Goal: Task Accomplishment & Management: Manage account settings

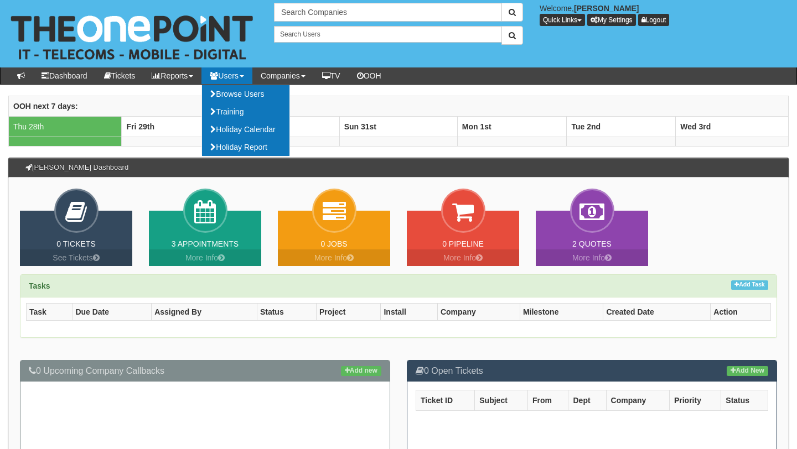
click at [247, 73] on link "Users" at bounding box center [226, 76] width 51 height 17
click at [250, 93] on link "Browse Users" at bounding box center [245, 94] width 87 height 18
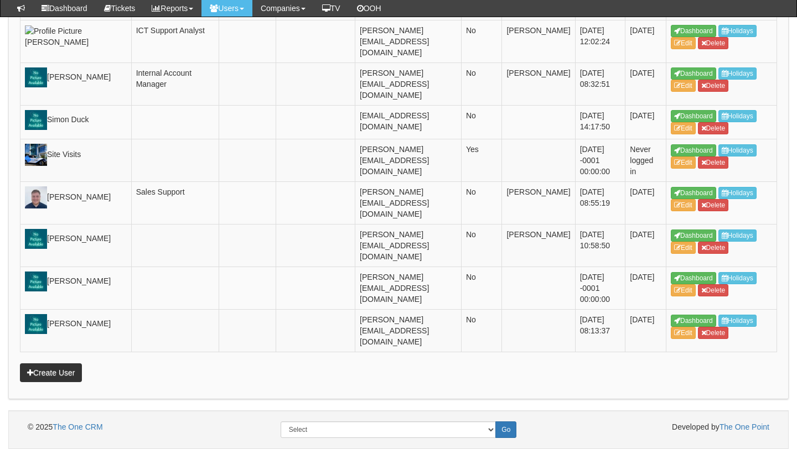
scroll to position [2654, 0]
click at [30, 382] on link "Create User" at bounding box center [51, 373] width 62 height 19
click at [40, 382] on link "Create User" at bounding box center [51, 373] width 62 height 19
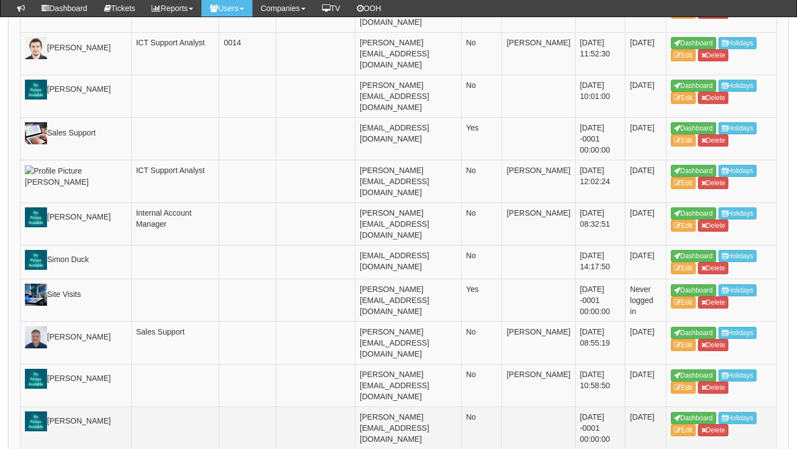
scroll to position [2684, 0]
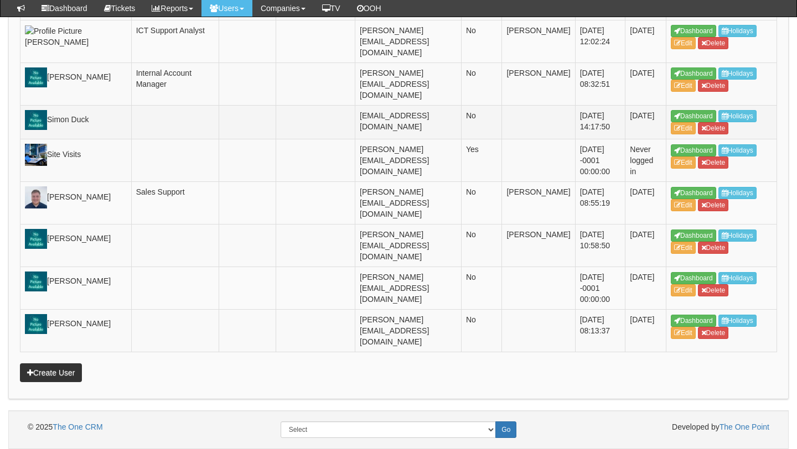
click at [229, 107] on td at bounding box center [247, 122] width 57 height 34
click at [674, 122] on link "Edit" at bounding box center [683, 128] width 25 height 12
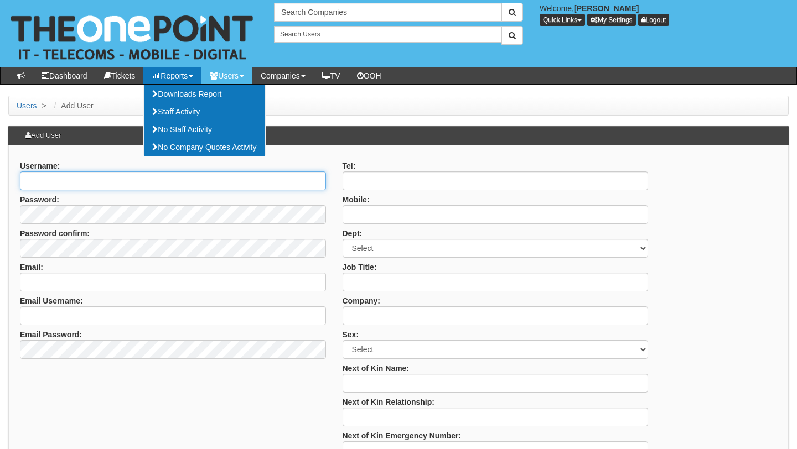
click at [84, 172] on input "Username:" at bounding box center [173, 181] width 306 height 19
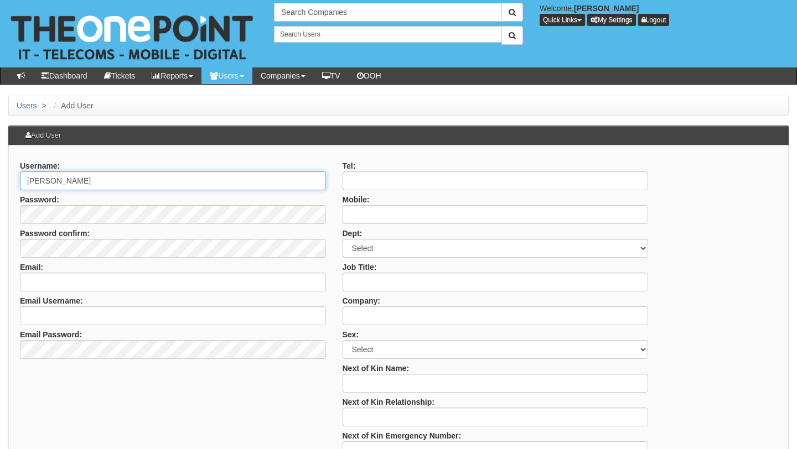
type input "[PERSON_NAME]"
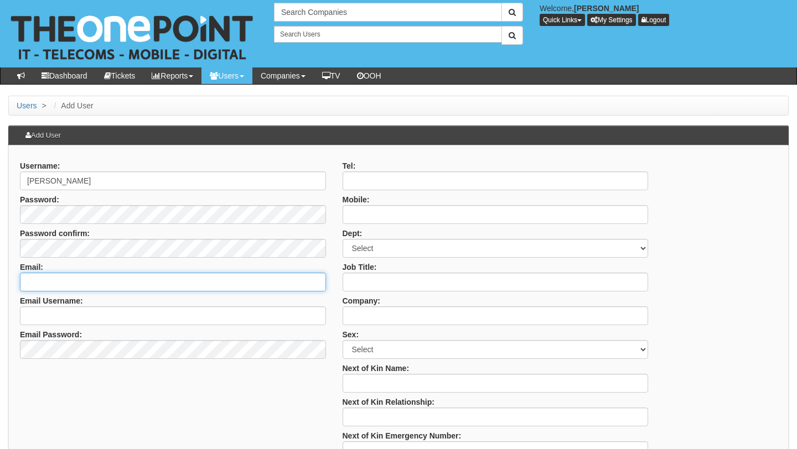
click at [59, 275] on input "Email:" at bounding box center [173, 282] width 306 height 19
paste input "[EMAIL_ADDRESS][DOMAIN_NAME] <[DOMAIN_NAME][EMAIL_ADDRESS][DOMAIN_NAME]>"
drag, startPoint x: 122, startPoint y: 279, endPoint x: 206, endPoint y: 290, distance: 85.3
click at [206, 290] on input "[EMAIL_ADDRESS][DOMAIN_NAME] <[DOMAIN_NAME][EMAIL_ADDRESS][DOMAIN_NAME]>" at bounding box center [173, 282] width 306 height 19
type input "[EMAIL_ADDRESS][DOMAIN_NAME]"
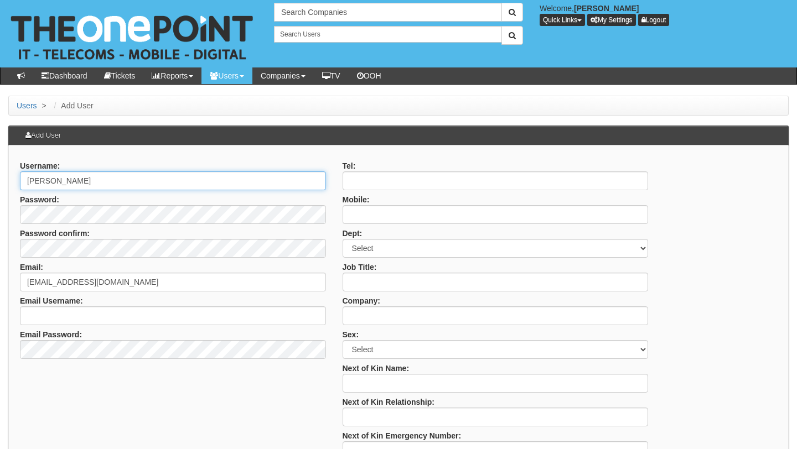
click at [55, 185] on input "[PERSON_NAME]" at bounding box center [173, 181] width 306 height 19
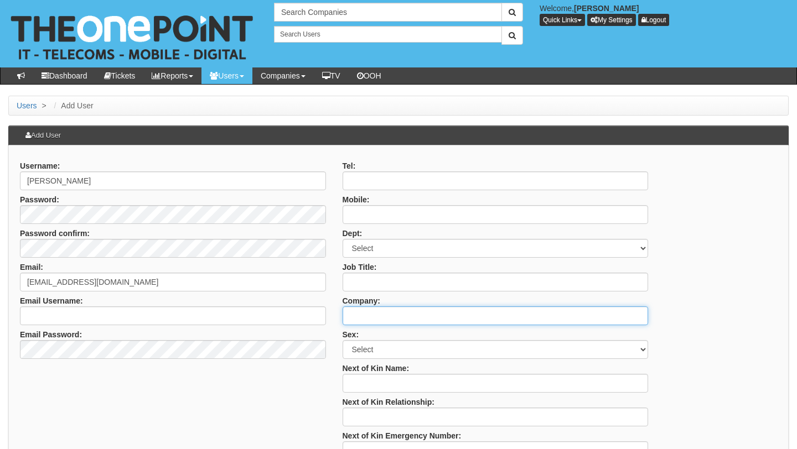
click at [395, 310] on input "Company:" at bounding box center [496, 316] width 306 height 19
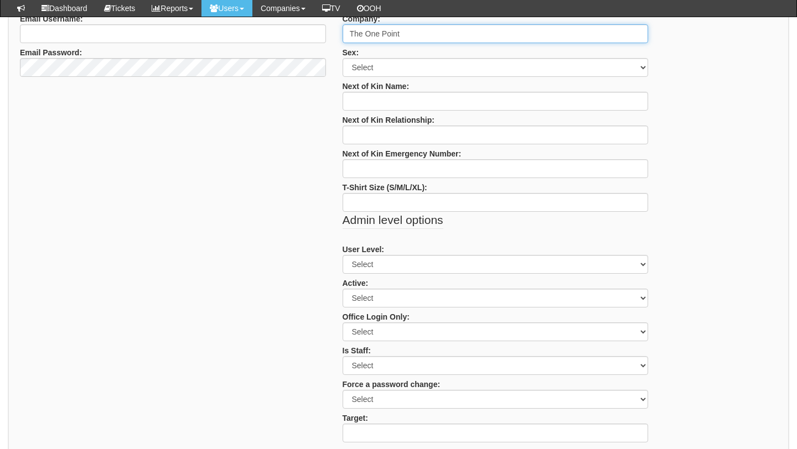
scroll to position [260, 0]
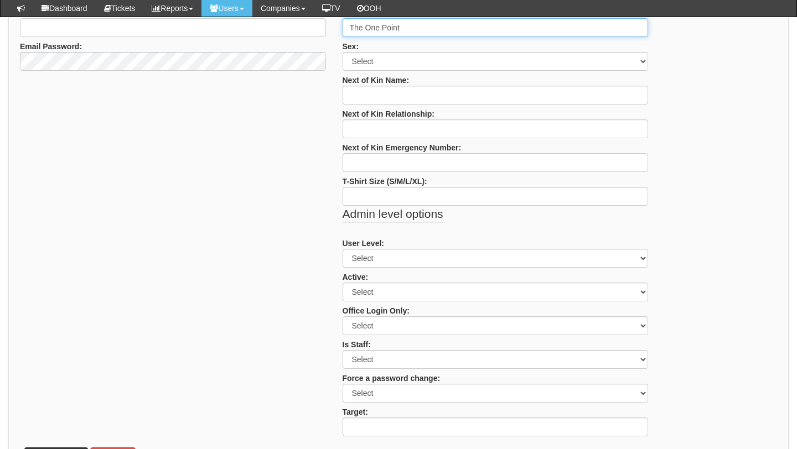
type input "The One Point"
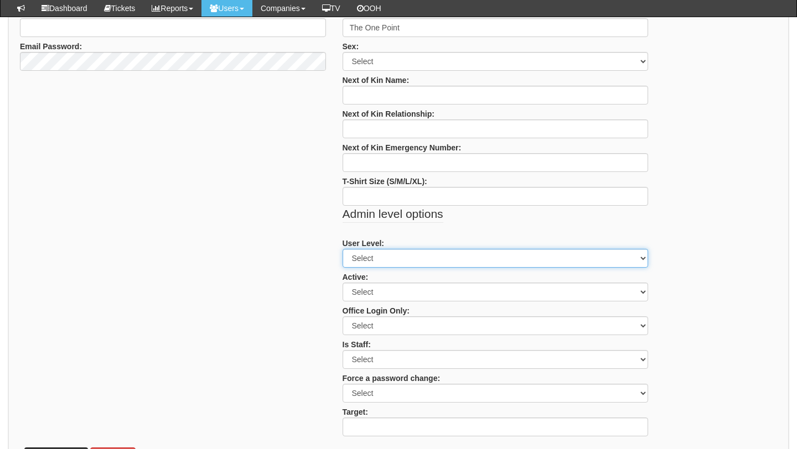
click at [374, 262] on select "Select Admin Customer User" at bounding box center [496, 258] width 306 height 19
select select "2"
click at [343, 249] on select "Select Admin Customer User" at bounding box center [496, 258] width 306 height 19
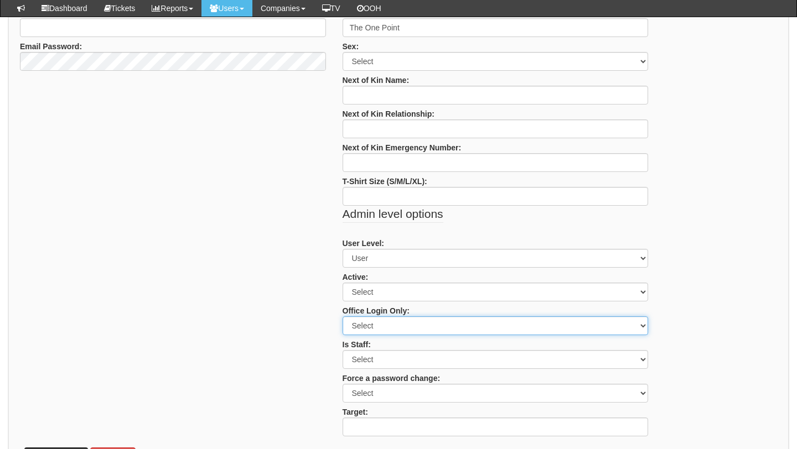
click at [369, 322] on select "Select Yes No" at bounding box center [496, 326] width 306 height 19
select select "No"
click at [343, 317] on select "Select Yes No" at bounding box center [496, 326] width 306 height 19
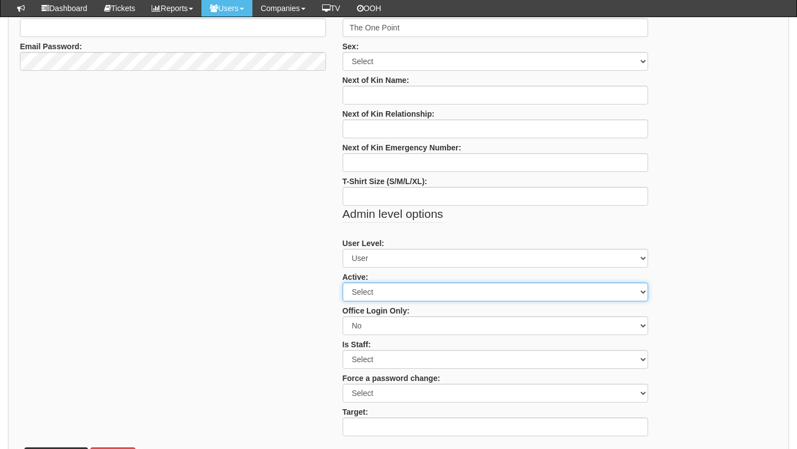
click at [366, 294] on select "Select Yes No" at bounding box center [496, 292] width 306 height 19
select select "Yes"
click at [343, 283] on select "Select Yes No" at bounding box center [496, 292] width 306 height 19
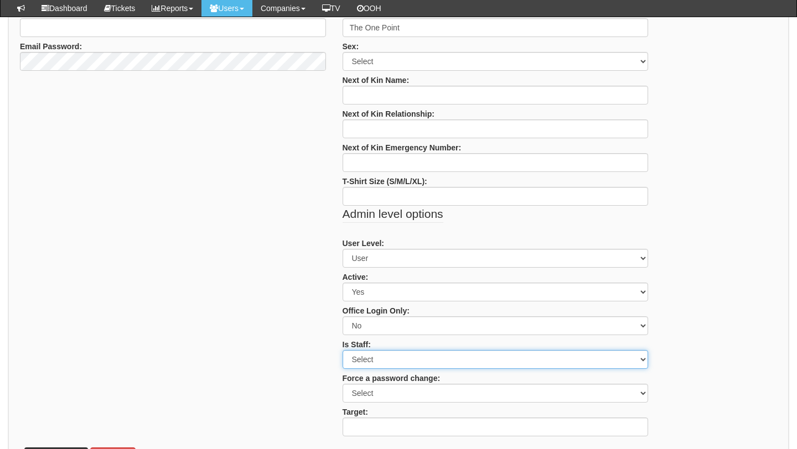
click at [371, 360] on select "Select Yes No" at bounding box center [496, 359] width 306 height 19
select select "Yes"
click at [343, 350] on select "Select Yes No" at bounding box center [496, 359] width 306 height 19
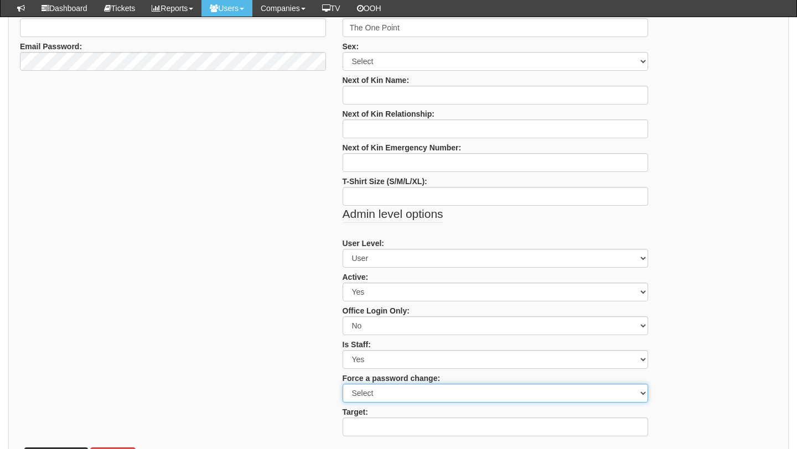
click at [376, 391] on select "Select Yes No" at bounding box center [496, 393] width 306 height 19
select select "No"
click at [343, 384] on select "Select Yes No" at bounding box center [496, 393] width 306 height 19
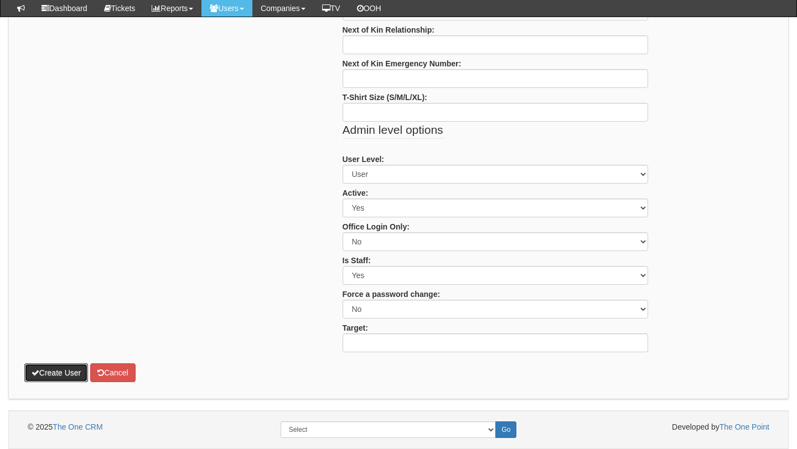
click at [63, 369] on button "Create User" at bounding box center [56, 373] width 64 height 19
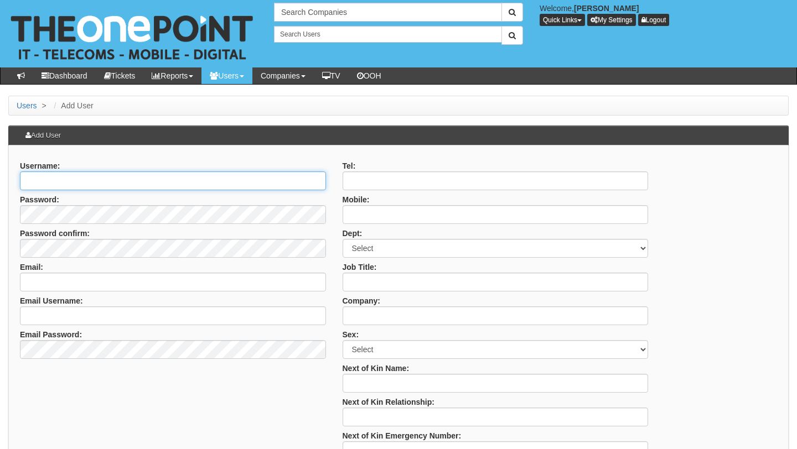
click at [130, 177] on input "Username:" at bounding box center [173, 181] width 306 height 19
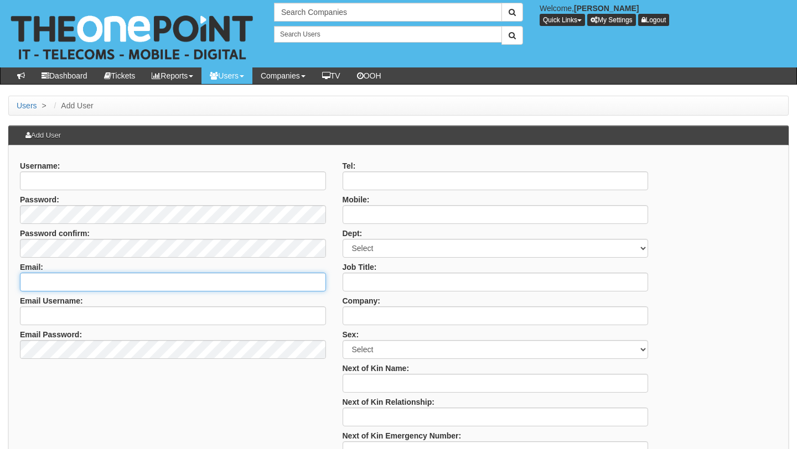
click at [59, 281] on input "Email:" at bounding box center [173, 282] width 306 height 19
paste input "t.barfoot@theonepoint.co.uk <t.barfoot@theonepoint.co.uk>"
drag, startPoint x: 126, startPoint y: 281, endPoint x: 247, endPoint y: 283, distance: 121.2
click at [247, 283] on input "t.barfoot@theonepoint.co.uk <t.barfoot@theonepoint.co.uk>" at bounding box center [173, 282] width 306 height 19
click at [40, 284] on input "t.barfoot@theonepoint.co.uk" at bounding box center [173, 282] width 306 height 19
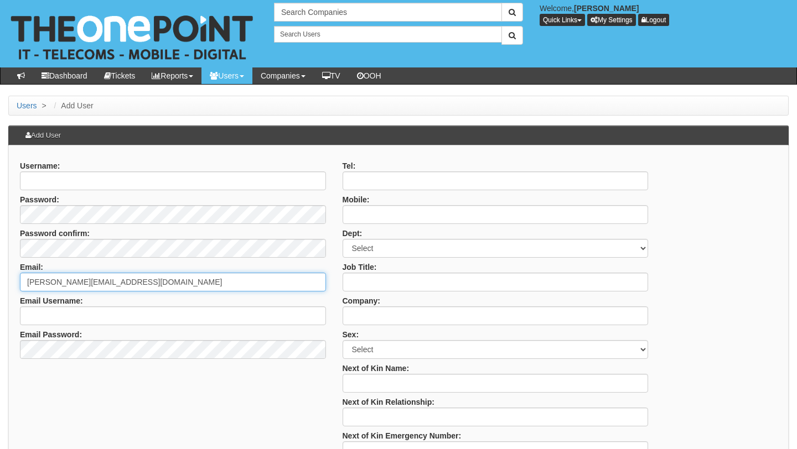
click at [40, 284] on input "t.barfoot@theonepoint.co.uk" at bounding box center [173, 282] width 306 height 19
type input "t.barfoot@theonepoint.co.uk"
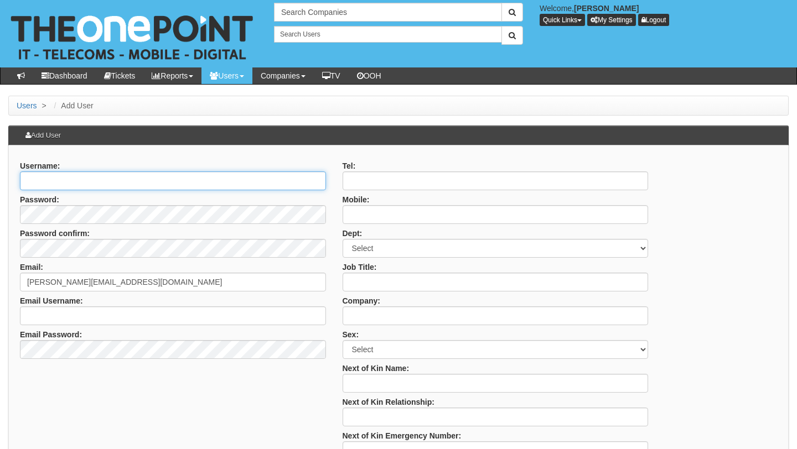
click at [63, 176] on input "Username:" at bounding box center [173, 181] width 306 height 19
paste input "barfoot"
type input "Thomas Barfoot"
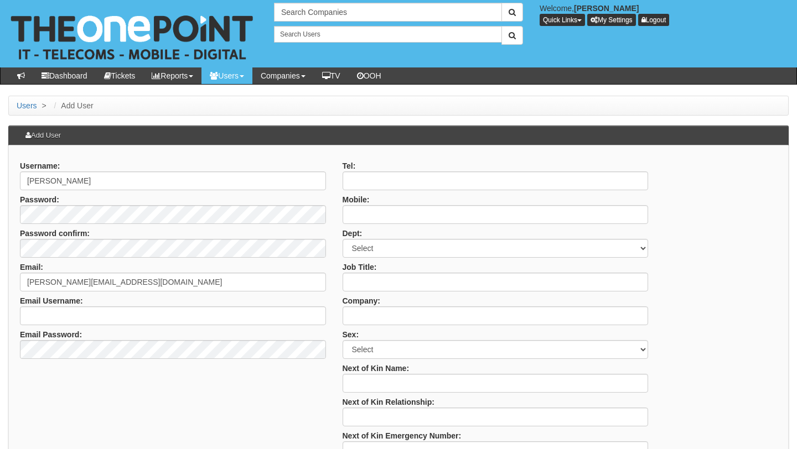
click at [69, 377] on div "Username: Thomas Barfoot Password: Password confirm: Email: t.barfoot@theonepoi…" at bounding box center [399, 441] width 774 height 568
click at [70, 227] on label "Password confirm:" at bounding box center [55, 231] width 70 height 15
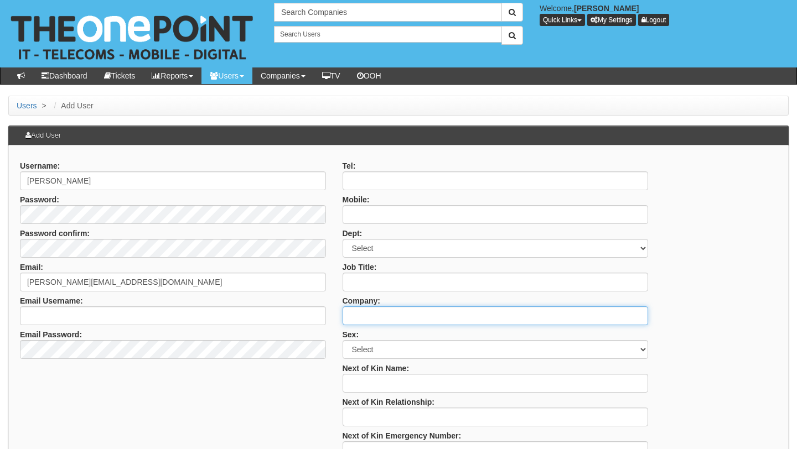
click at [368, 314] on input "Company:" at bounding box center [496, 316] width 306 height 19
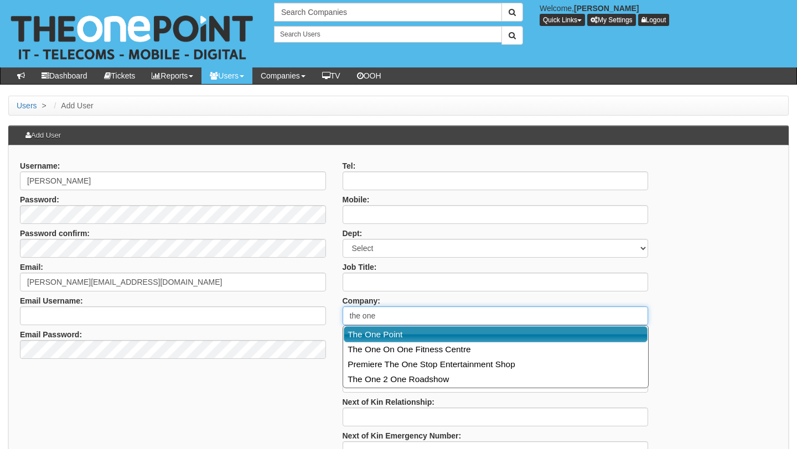
click at [360, 336] on link "The One Point" at bounding box center [496, 335] width 304 height 16
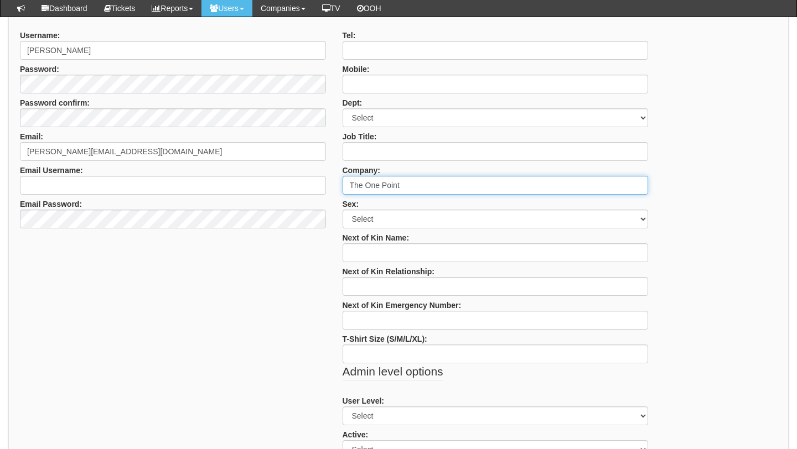
scroll to position [267, 0]
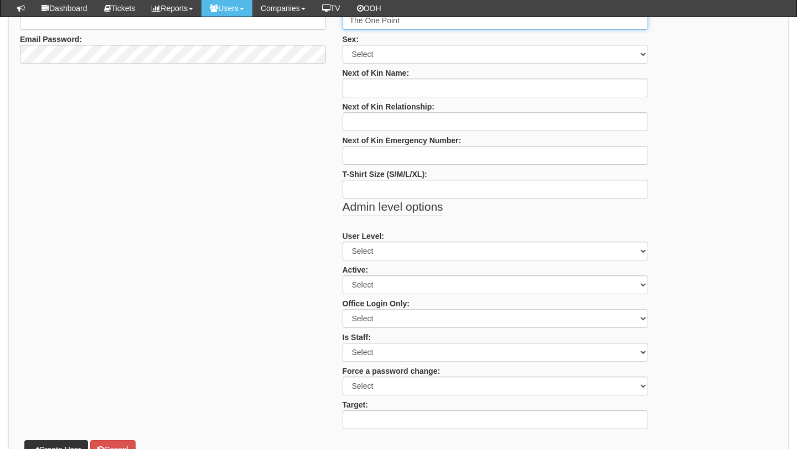
type input "The One Point"
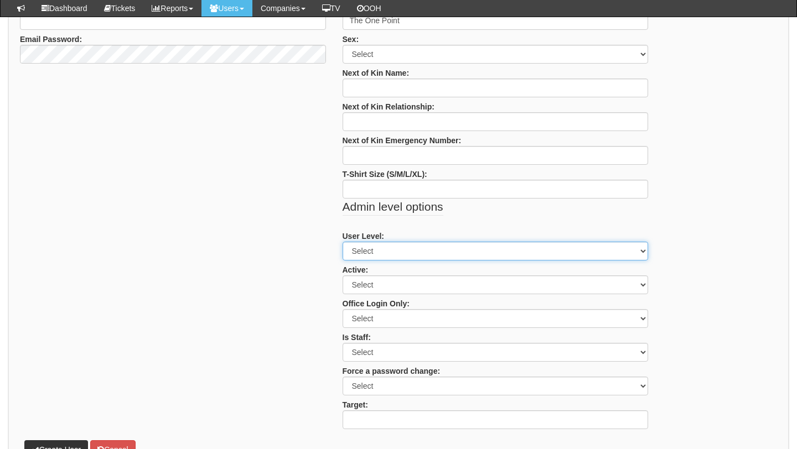
click at [359, 250] on select "Select Admin Customer User" at bounding box center [496, 251] width 306 height 19
select select "2"
click at [343, 242] on select "Select Admin Customer User" at bounding box center [496, 251] width 306 height 19
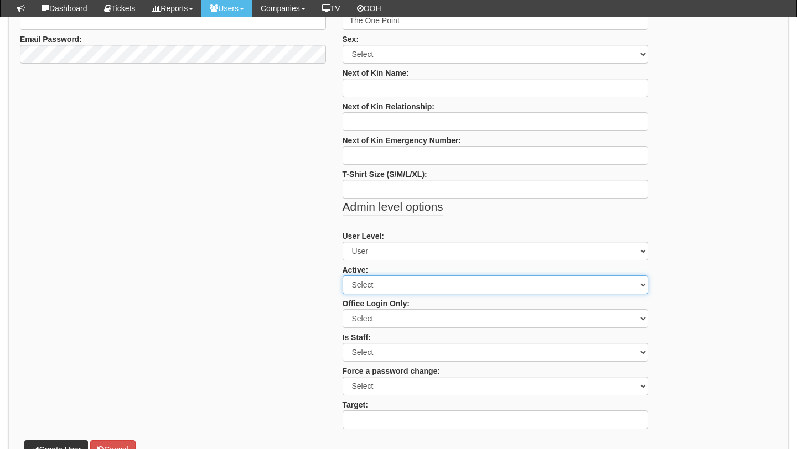
click at [364, 280] on select "Select Yes No" at bounding box center [496, 285] width 306 height 19
select select "Yes"
click at [343, 276] on select "Select Yes No" at bounding box center [496, 285] width 306 height 19
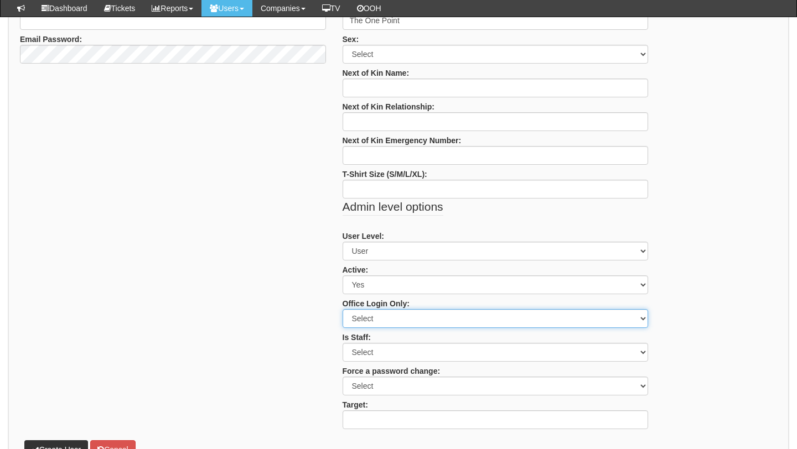
click at [365, 319] on select "Select Yes No" at bounding box center [496, 318] width 306 height 19
select select "No"
click at [343, 309] on select "Select Yes No" at bounding box center [496, 318] width 306 height 19
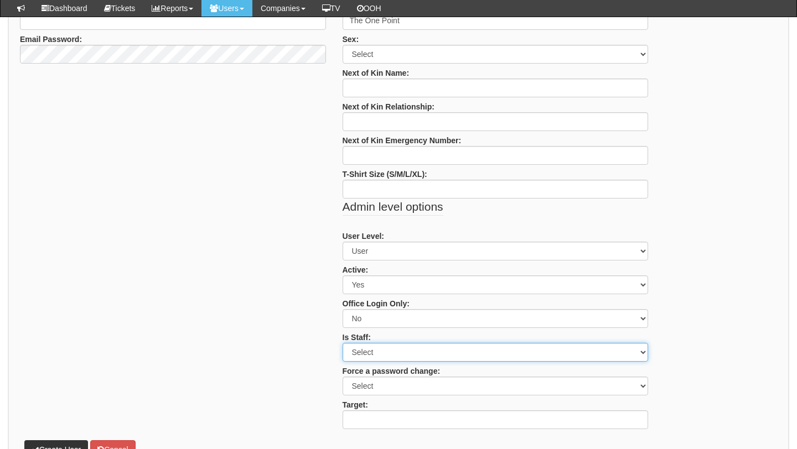
click at [364, 352] on select "Select Yes No" at bounding box center [496, 352] width 306 height 19
select select "Yes"
click at [343, 343] on select "Select Yes No" at bounding box center [496, 352] width 306 height 19
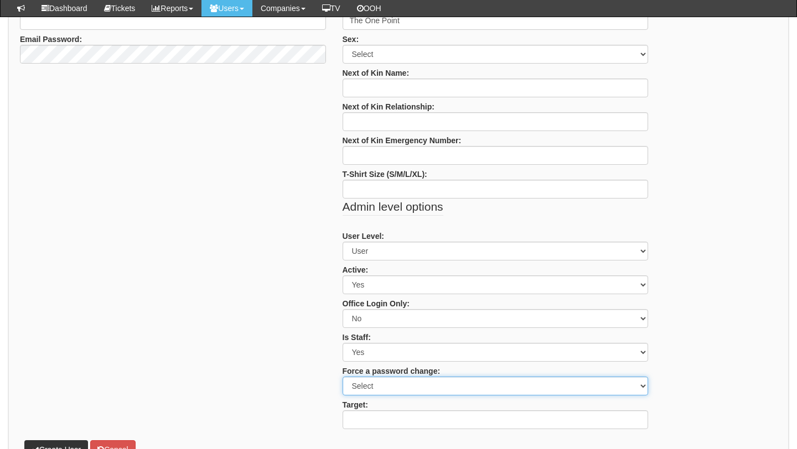
click at [365, 390] on select "Select Yes No" at bounding box center [496, 386] width 306 height 19
select select "No"
click at [343, 377] on select "Select Yes No" at bounding box center [496, 386] width 306 height 19
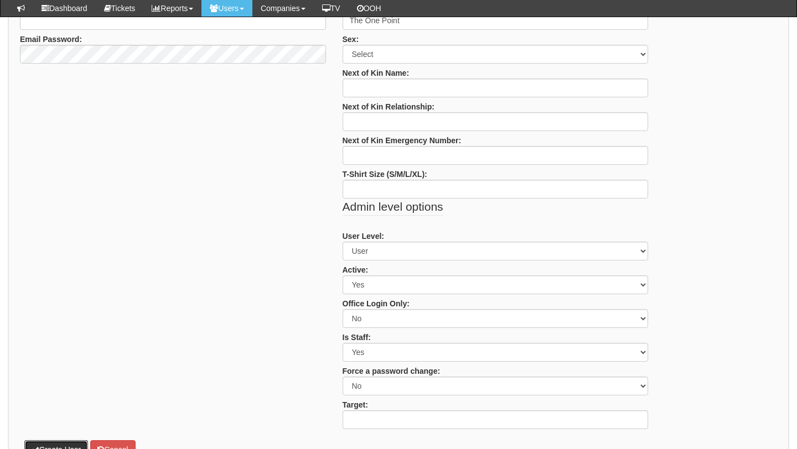
click at [50, 444] on button "Create User" at bounding box center [56, 450] width 64 height 19
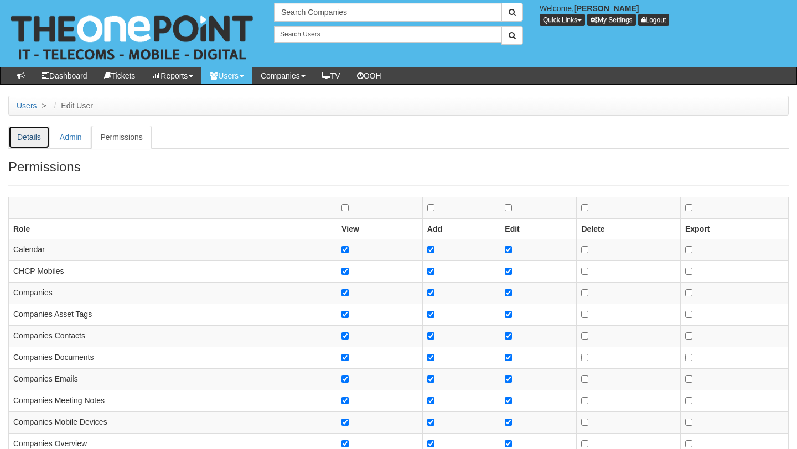
click at [27, 130] on link "Details" at bounding box center [29, 137] width 42 height 23
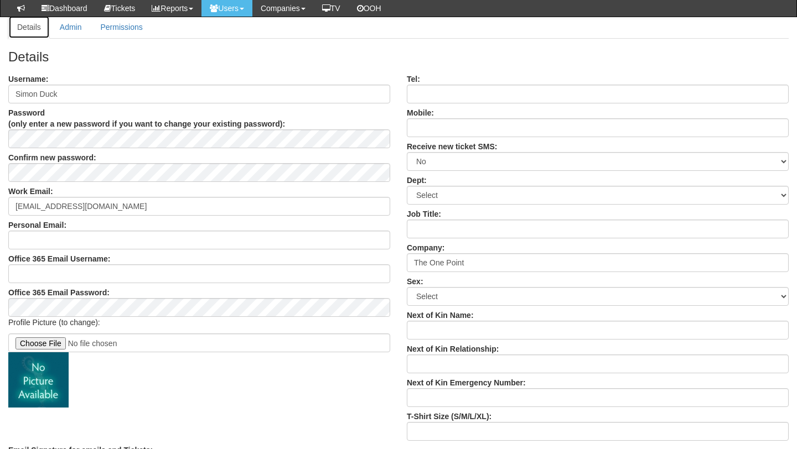
scroll to position [81, 0]
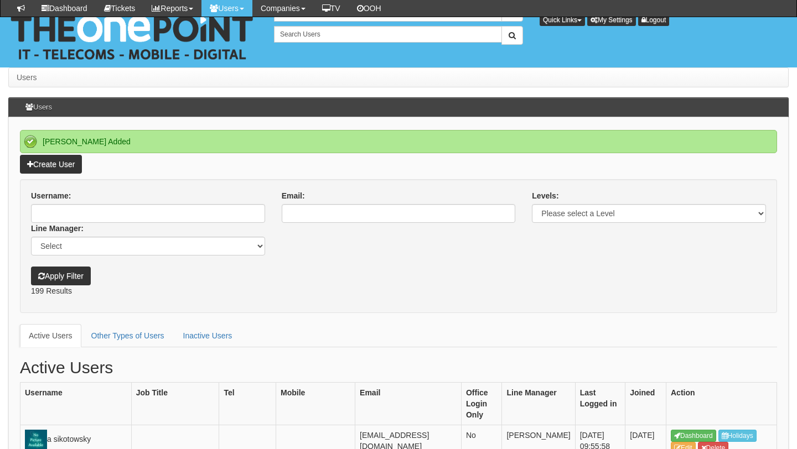
scroll to position [626, 0]
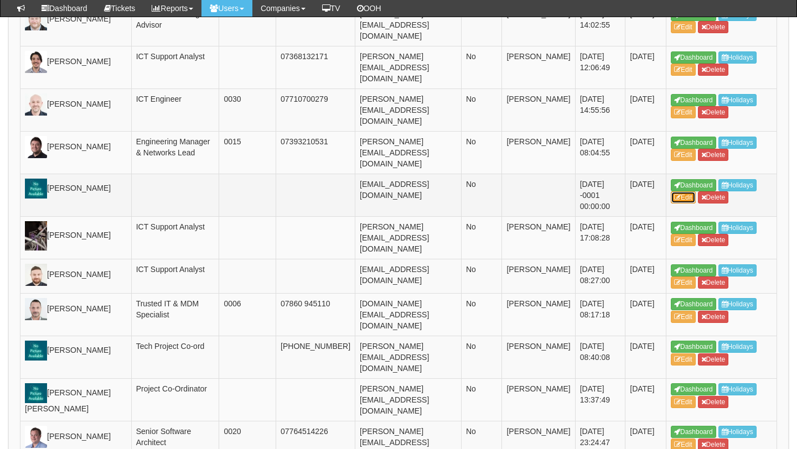
click at [682, 204] on link "Edit" at bounding box center [683, 197] width 25 height 12
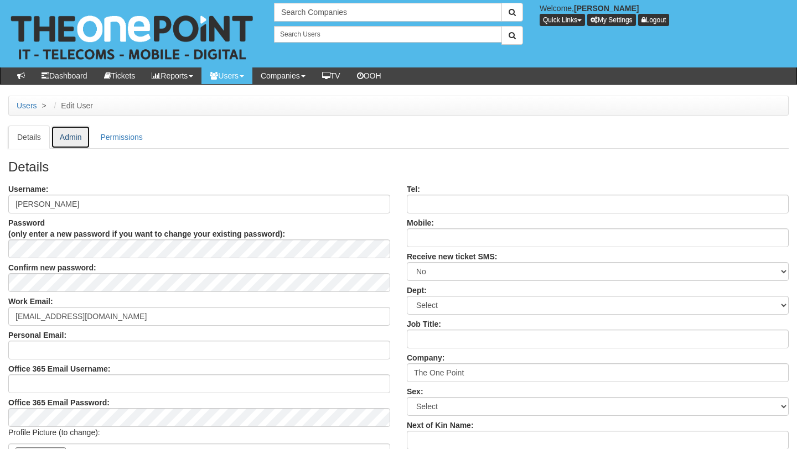
click at [73, 141] on link "Admin" at bounding box center [71, 137] width 40 height 23
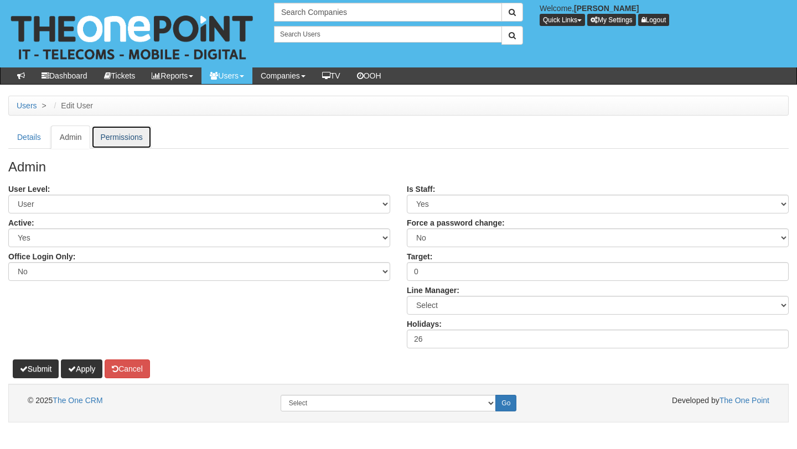
click at [132, 128] on link "Permissions" at bounding box center [121, 137] width 60 height 23
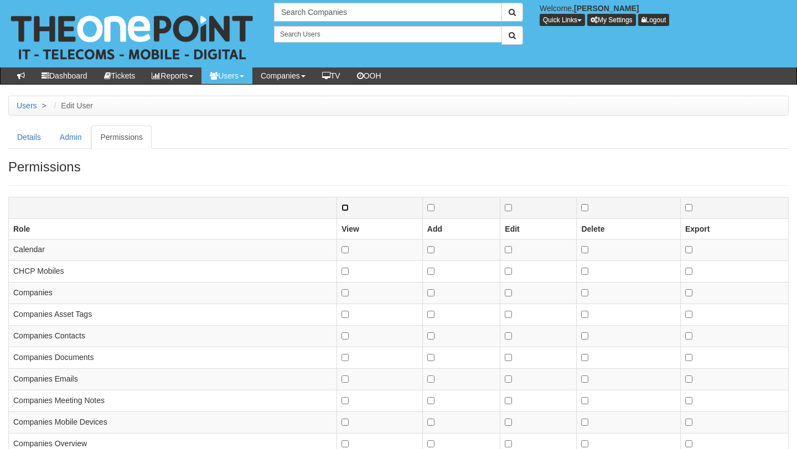
click at [348, 204] on input "checkbox" at bounding box center [344, 207] width 7 height 7
checkbox input "true"
click at [432, 210] on input "checkbox" at bounding box center [430, 207] width 7 height 7
checkbox input "true"
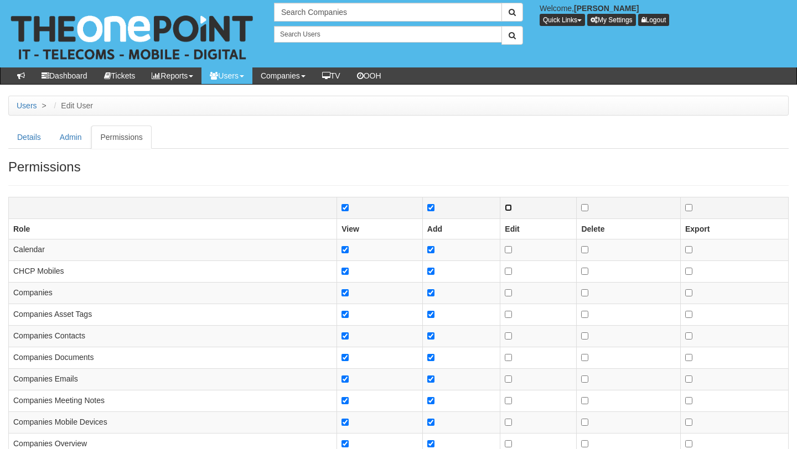
click at [508, 210] on input "checkbox" at bounding box center [508, 207] width 7 height 7
checkbox input "true"
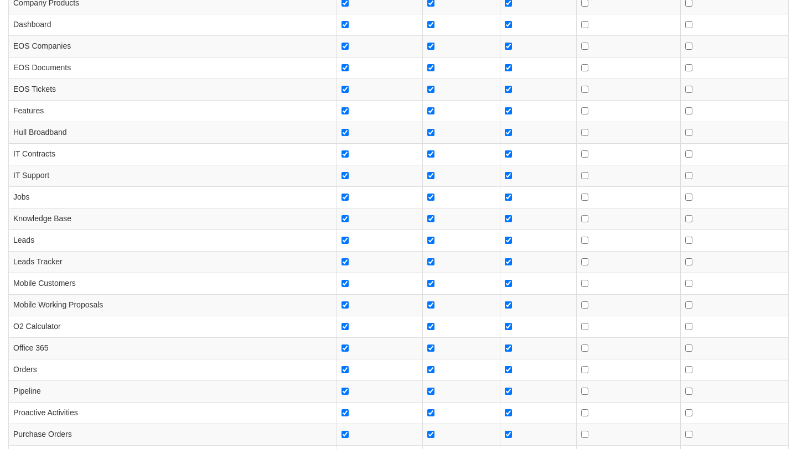
scroll to position [1099, 0]
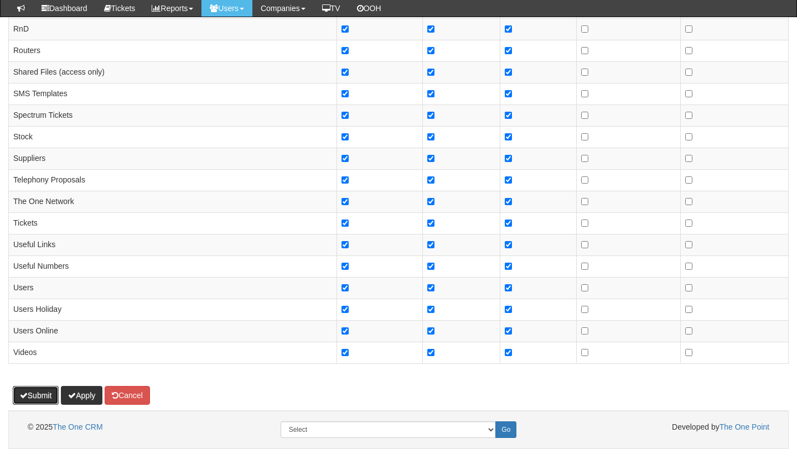
click at [41, 390] on button "Submit" at bounding box center [36, 395] width 46 height 19
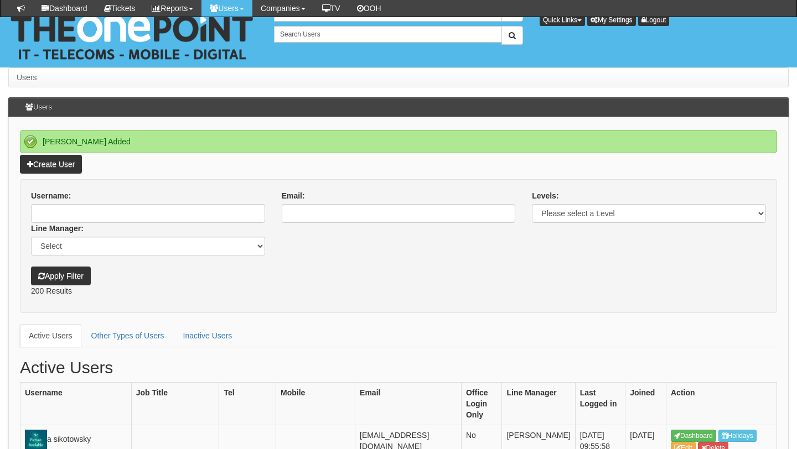
scroll to position [2752, 0]
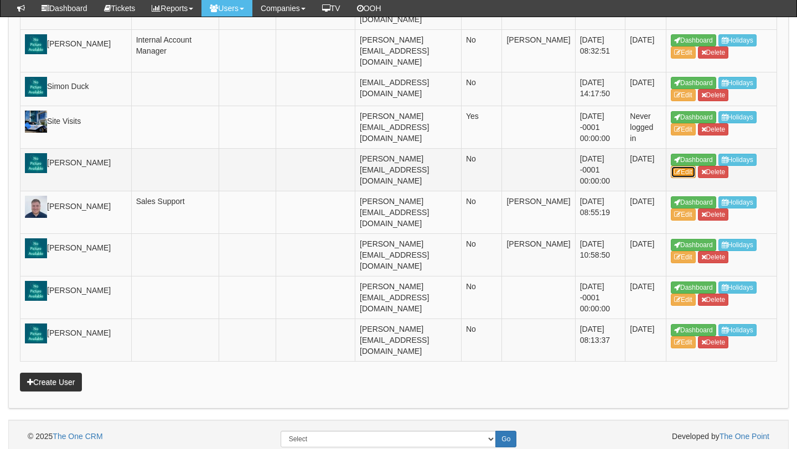
click at [681, 178] on link "Edit" at bounding box center [683, 172] width 25 height 12
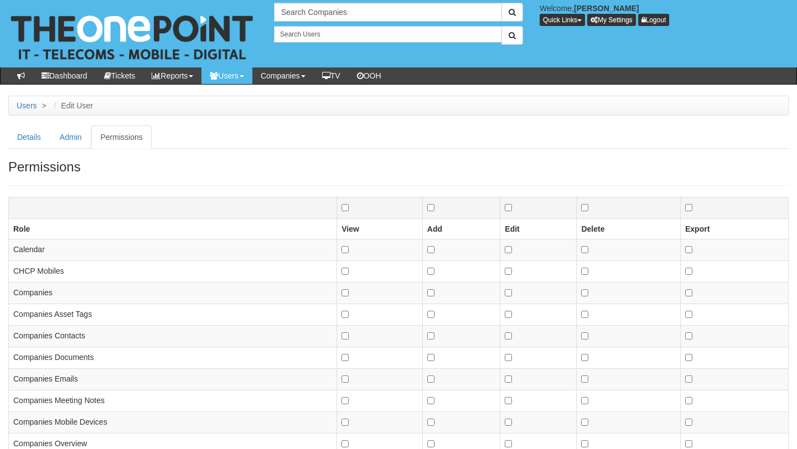
click at [347, 211] on th at bounding box center [380, 208] width 86 height 22
click at [347, 209] on input "checkbox" at bounding box center [344, 207] width 7 height 7
checkbox input "true"
click at [434, 208] on input "checkbox" at bounding box center [430, 207] width 7 height 7
checkbox input "true"
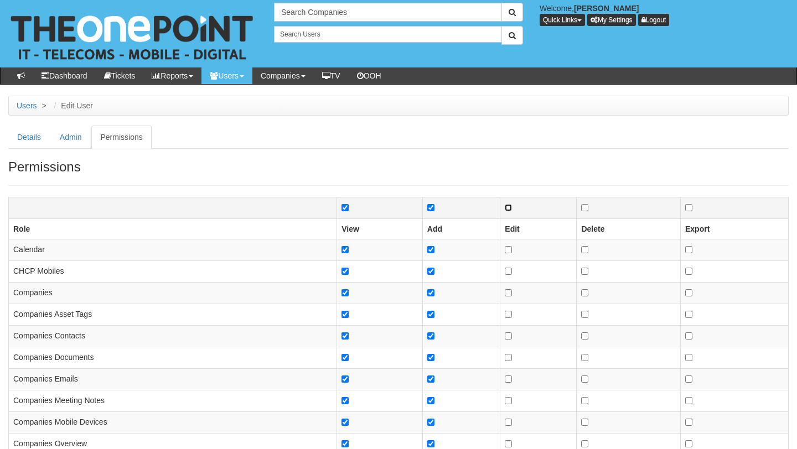
click at [508, 208] on input "checkbox" at bounding box center [508, 207] width 7 height 7
checkbox input "true"
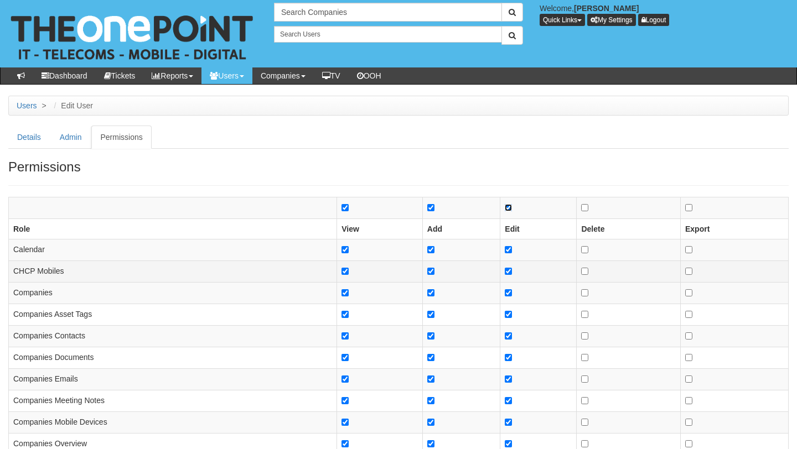
scroll to position [1099, 0]
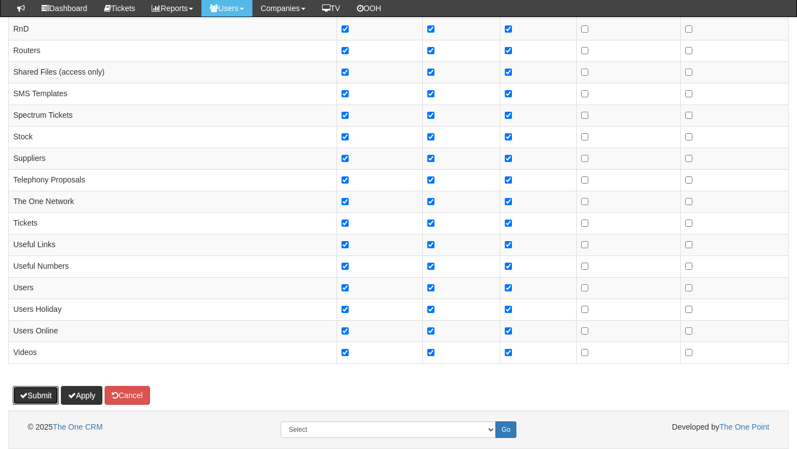
click at [36, 393] on button "Submit" at bounding box center [36, 395] width 46 height 19
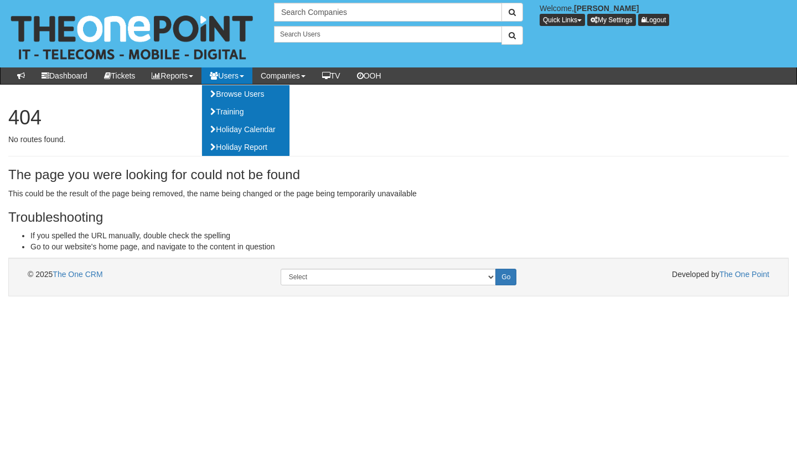
click at [239, 77] on link "Users" at bounding box center [226, 76] width 51 height 17
click at [246, 92] on link "Browse Users" at bounding box center [245, 94] width 87 height 18
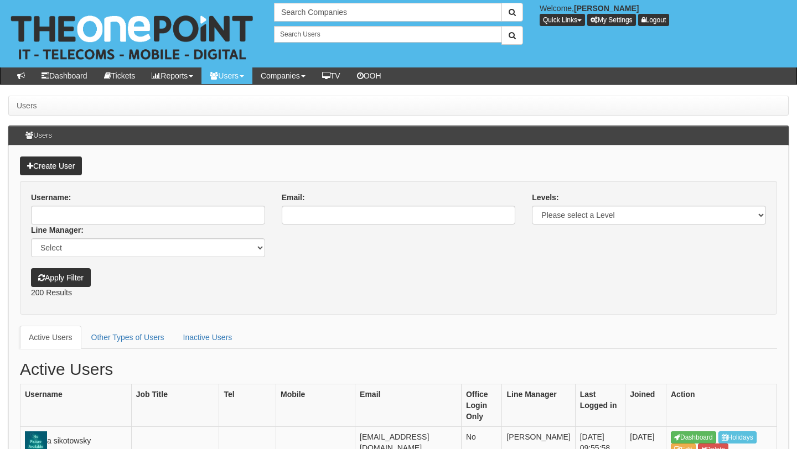
scroll to position [1405, 0]
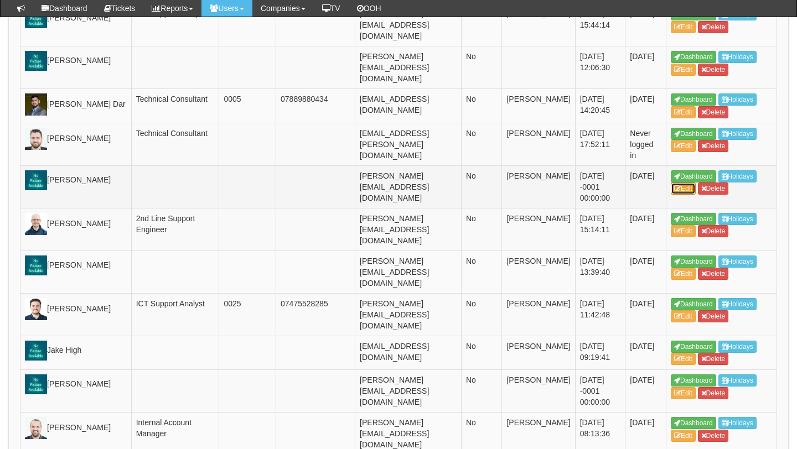
click at [685, 195] on link "Edit" at bounding box center [683, 189] width 25 height 12
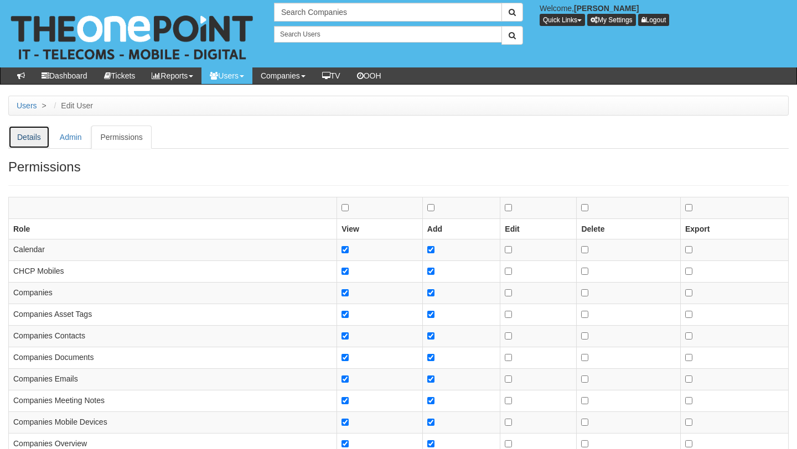
click at [25, 126] on link "Details" at bounding box center [29, 137] width 42 height 23
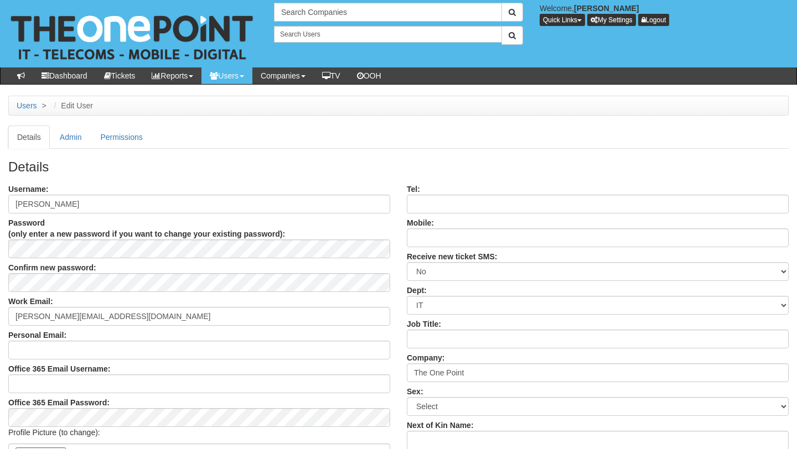
scroll to position [332, 0]
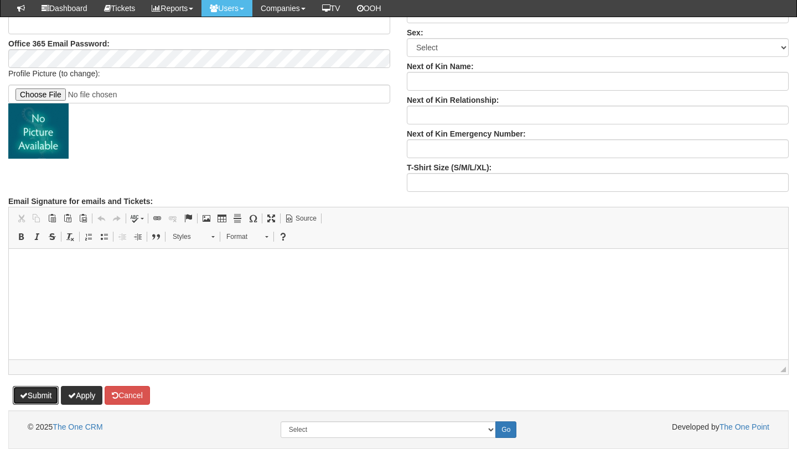
click at [33, 397] on button "Submit" at bounding box center [36, 395] width 46 height 19
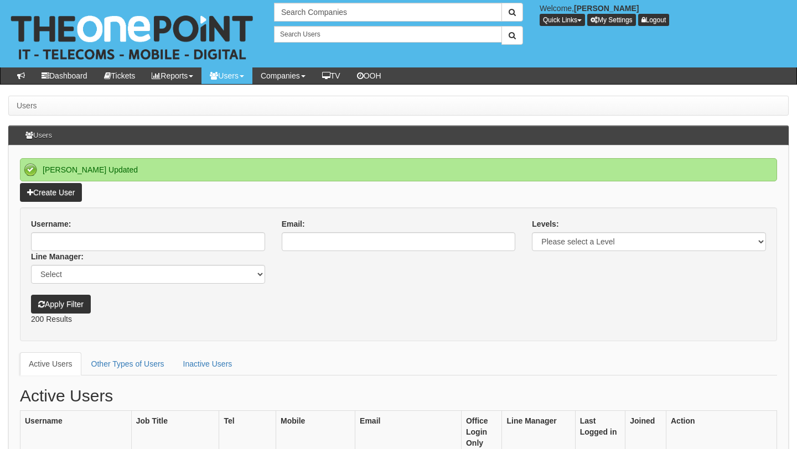
click at [328, 335] on form "Username: Email: Levels: Please select a Level Admin Customer User Line Manager…" at bounding box center [398, 275] width 757 height 134
click at [294, 265] on div "Username: Email: Levels: Please select a Level Admin Customer User Line Manager…" at bounding box center [399, 251] width 752 height 65
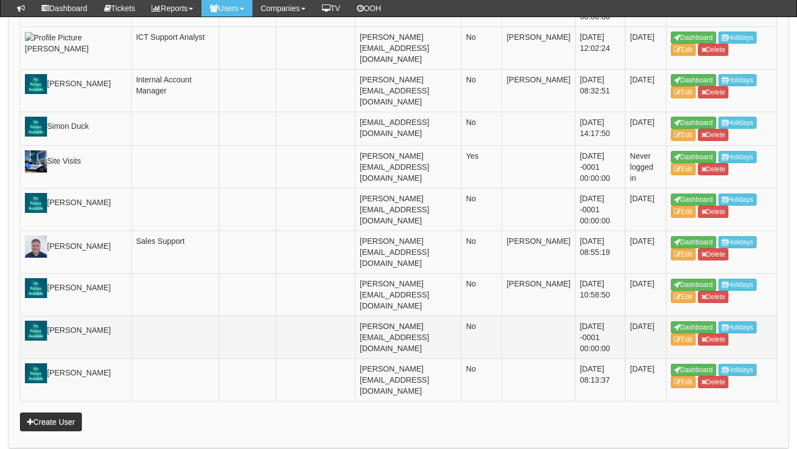
scroll to position [2796, 0]
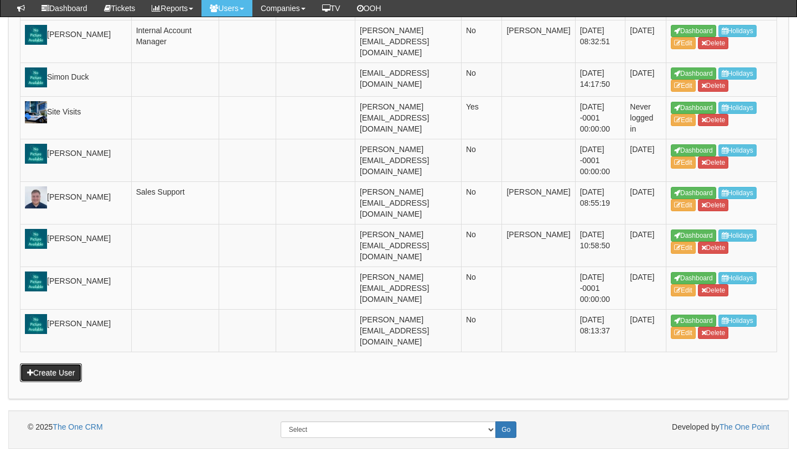
click at [59, 376] on link "Create User" at bounding box center [51, 373] width 62 height 19
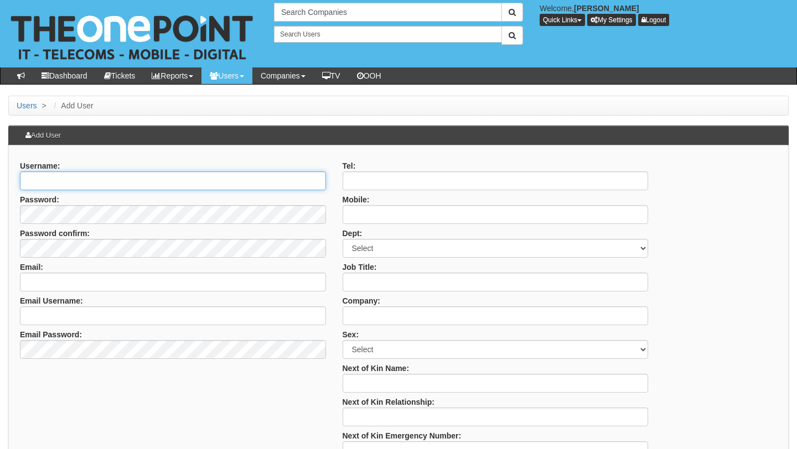
click at [129, 173] on input "Username:" at bounding box center [173, 181] width 306 height 19
paste input "[PERSON_NAME]"
type input "[PERSON_NAME]"
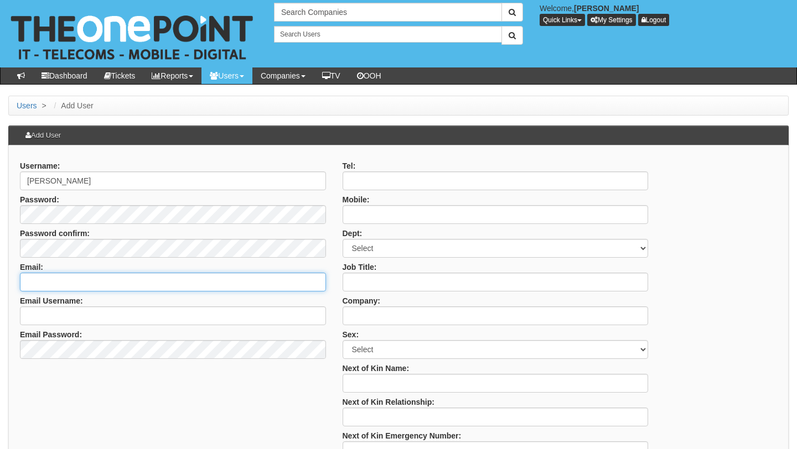
click at [138, 282] on input "Email:" at bounding box center [173, 282] width 306 height 19
paste input "mailto:D.Brewer@theonepoint.co.uk"
click at [50, 282] on input "mailto:D.Brewer@theonepoint.co.uk" at bounding box center [173, 282] width 306 height 19
type input "[PERSON_NAME][EMAIL_ADDRESS][DOMAIN_NAME]"
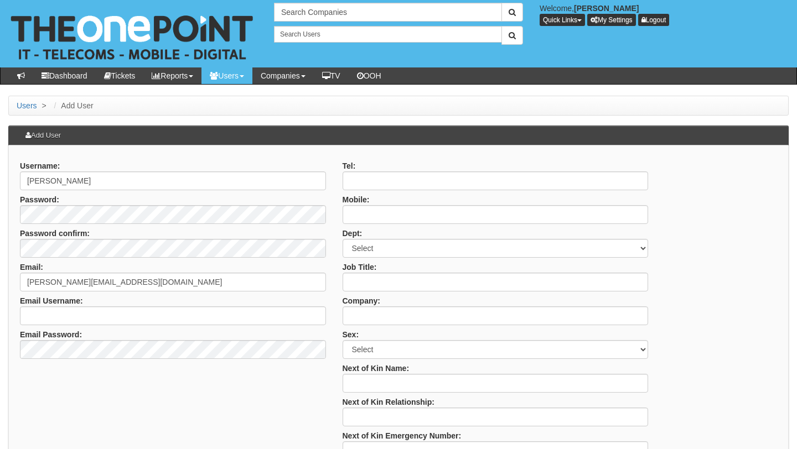
click at [364, 304] on label "Company:" at bounding box center [362, 299] width 38 height 15
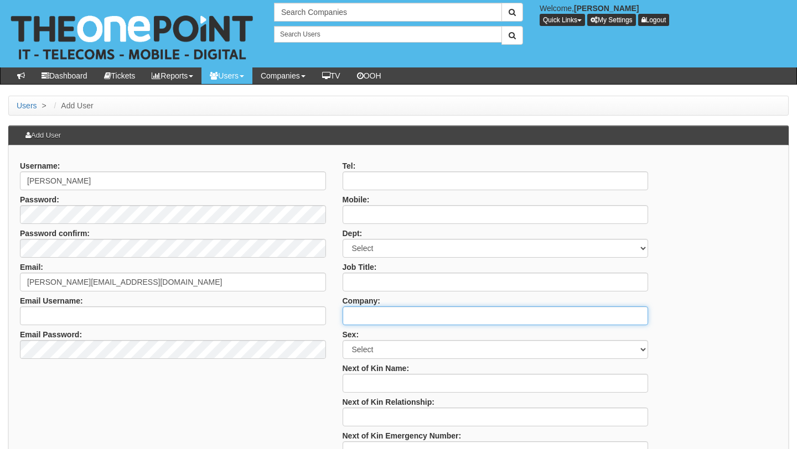
click at [364, 307] on input "Company:" at bounding box center [496, 316] width 306 height 19
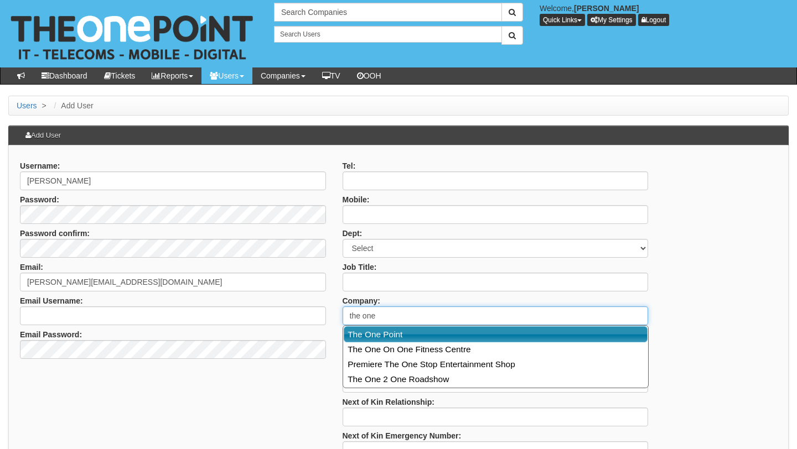
click at [411, 334] on link "The One Point" at bounding box center [496, 335] width 304 height 16
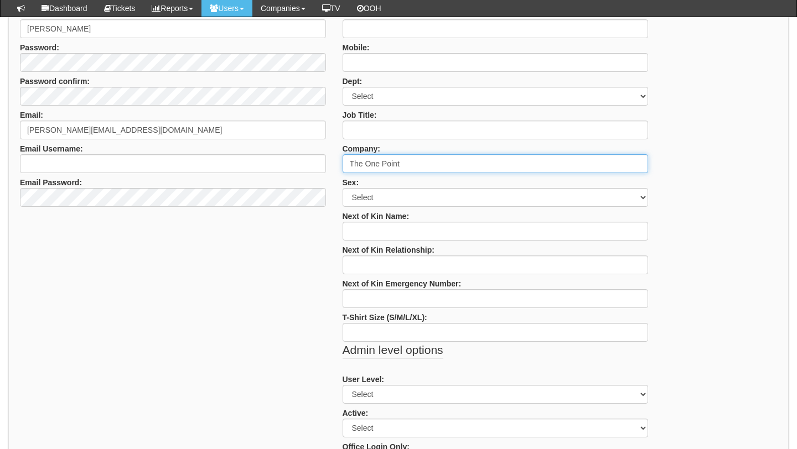
scroll to position [140, 0]
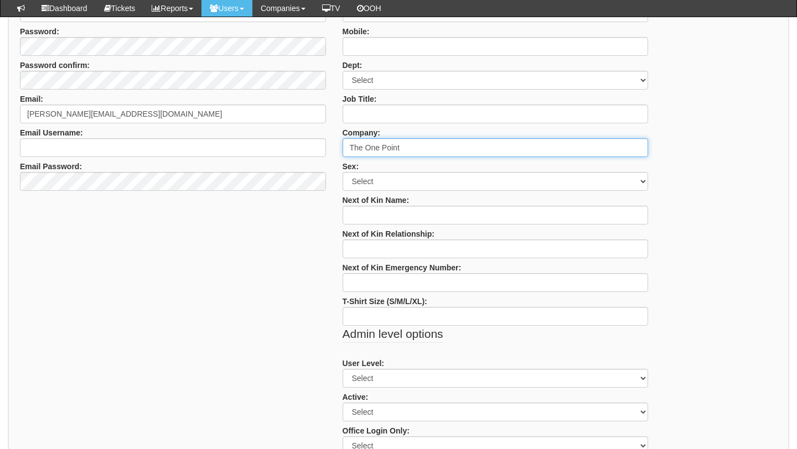
type input "The One Point"
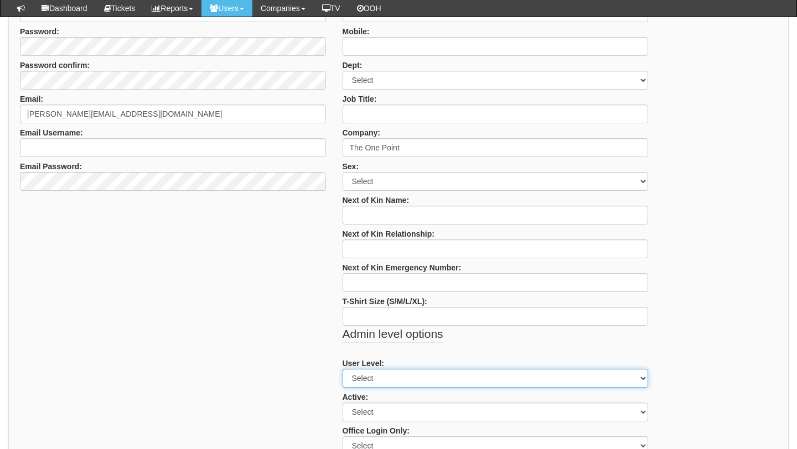
click at [367, 377] on select "Select Admin Customer User" at bounding box center [496, 378] width 306 height 19
select select "2"
click at [343, 369] on select "Select Admin Customer User" at bounding box center [496, 378] width 306 height 19
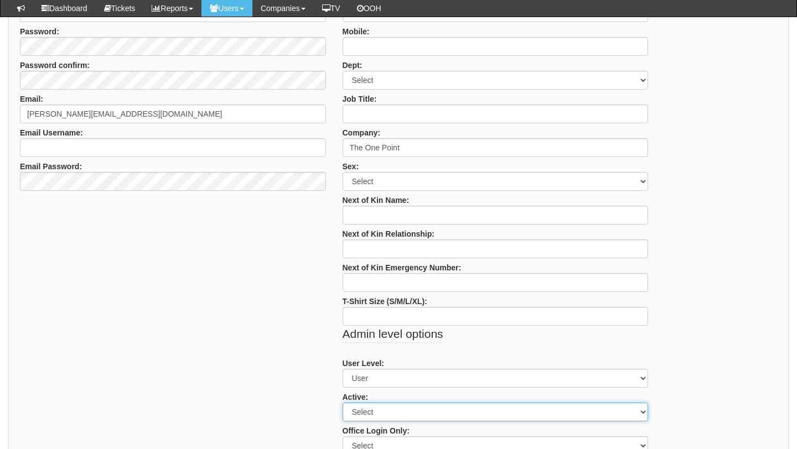
click at [366, 417] on select "Select Yes No" at bounding box center [496, 412] width 306 height 19
select select "Yes"
click at [343, 403] on select "Select Yes No" at bounding box center [496, 412] width 306 height 19
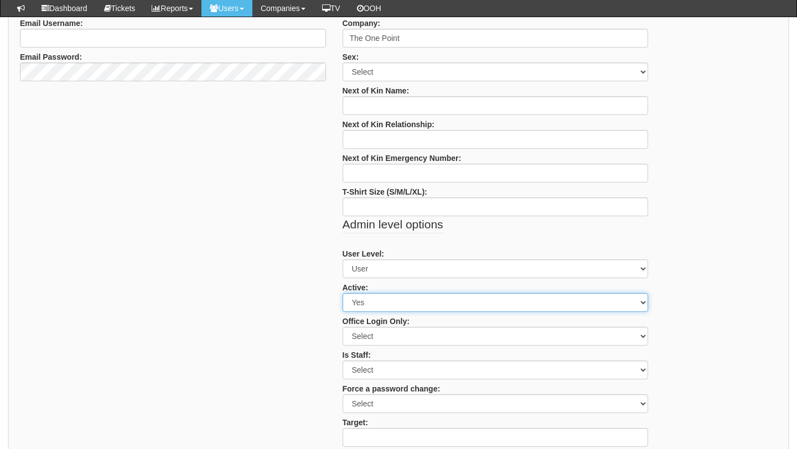
scroll to position [271, 0]
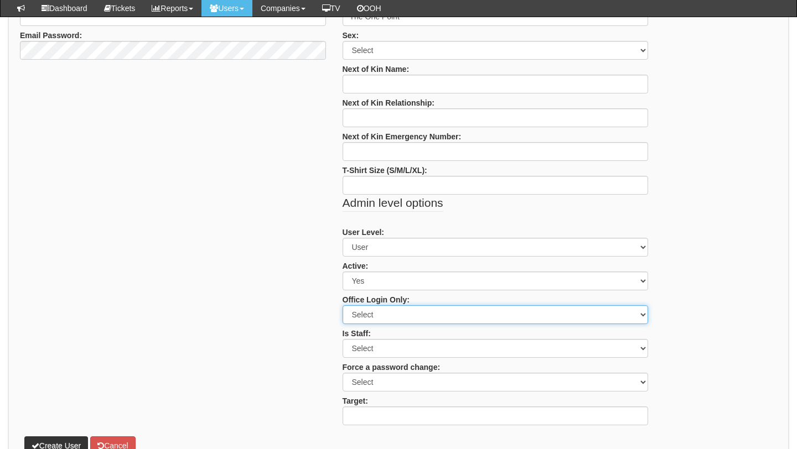
click at [363, 320] on select "Select Yes No" at bounding box center [496, 315] width 306 height 19
select select "No"
click at [343, 306] on select "Select Yes No" at bounding box center [496, 315] width 306 height 19
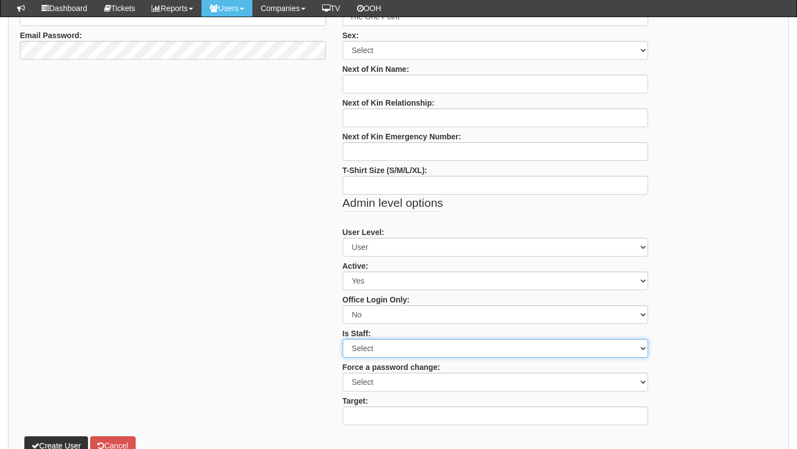
click at [365, 349] on select "Select Yes No" at bounding box center [496, 348] width 306 height 19
select select "Yes"
click at [343, 339] on select "Select Yes No" at bounding box center [496, 348] width 306 height 19
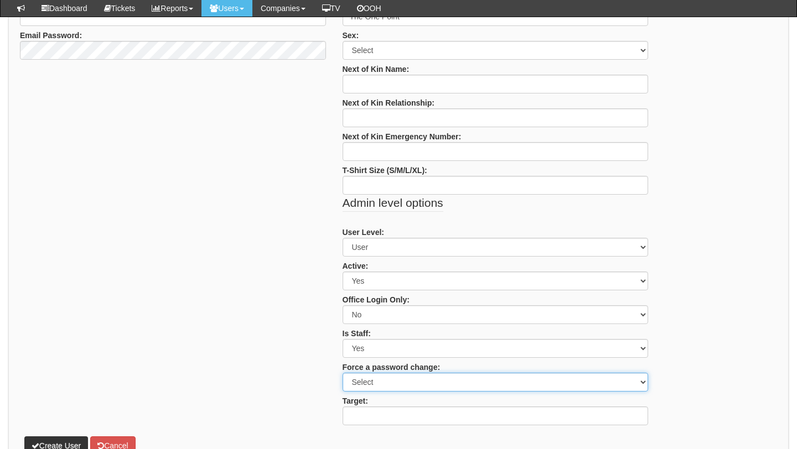
click at [365, 376] on select "Select Yes No" at bounding box center [496, 382] width 306 height 19
select select "No"
click at [343, 373] on select "Select Yes No" at bounding box center [496, 382] width 306 height 19
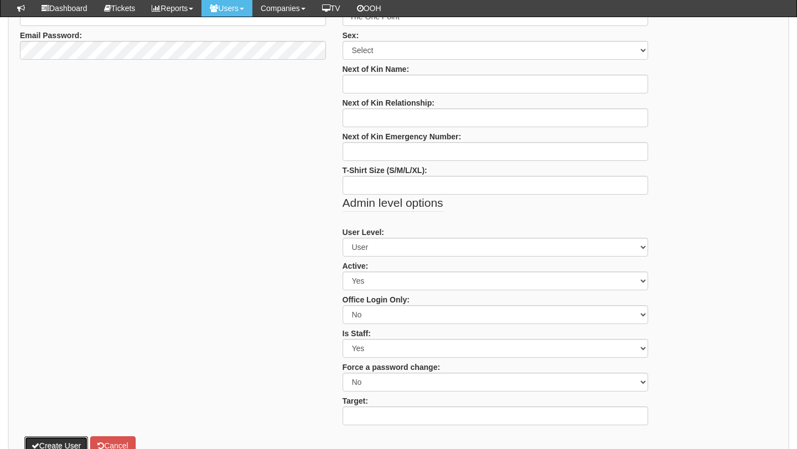
click at [68, 438] on button "Create User" at bounding box center [56, 446] width 64 height 19
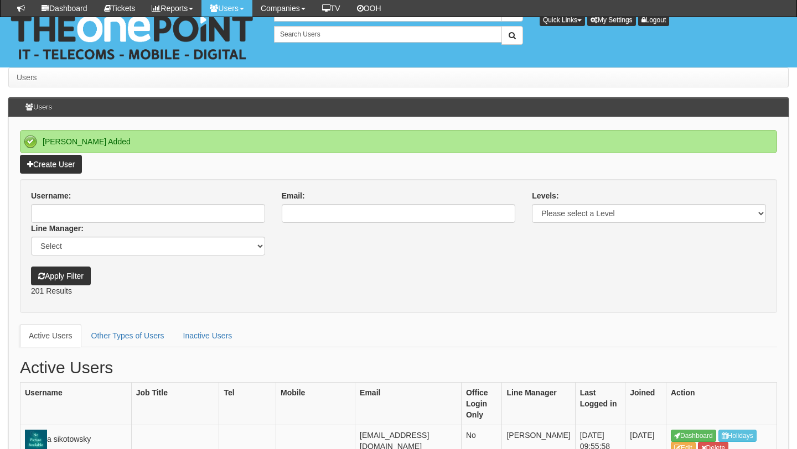
scroll to position [962, 0]
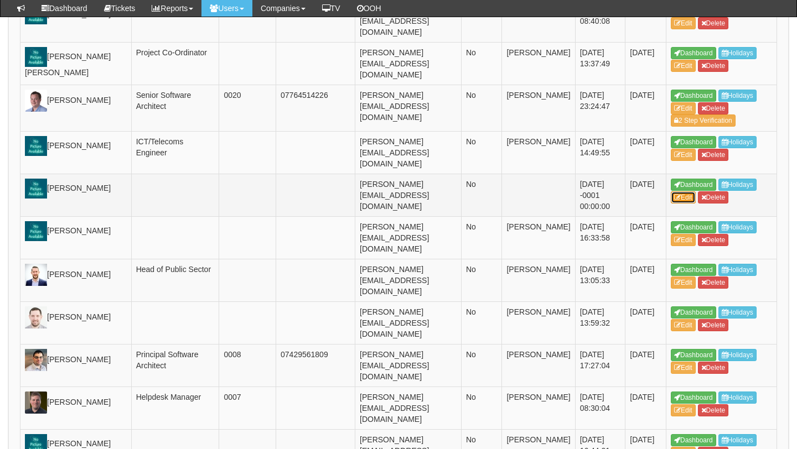
click at [678, 201] on link "Edit" at bounding box center [683, 197] width 25 height 12
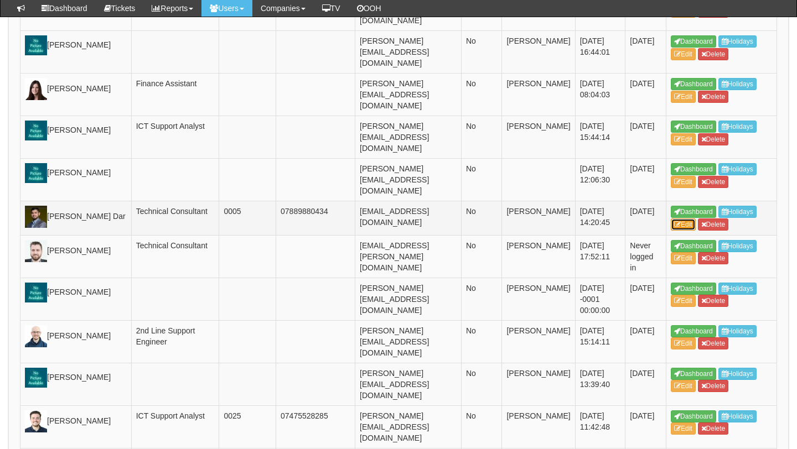
click at [693, 227] on link "Edit" at bounding box center [683, 225] width 25 height 12
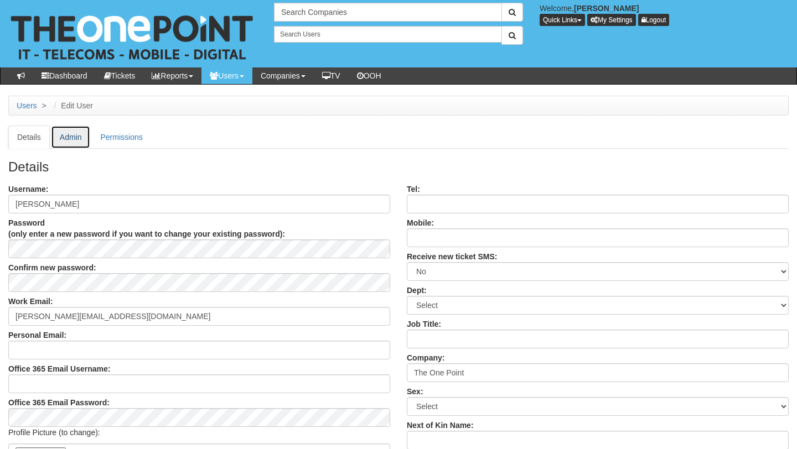
click at [74, 139] on link "Admin" at bounding box center [71, 137] width 40 height 23
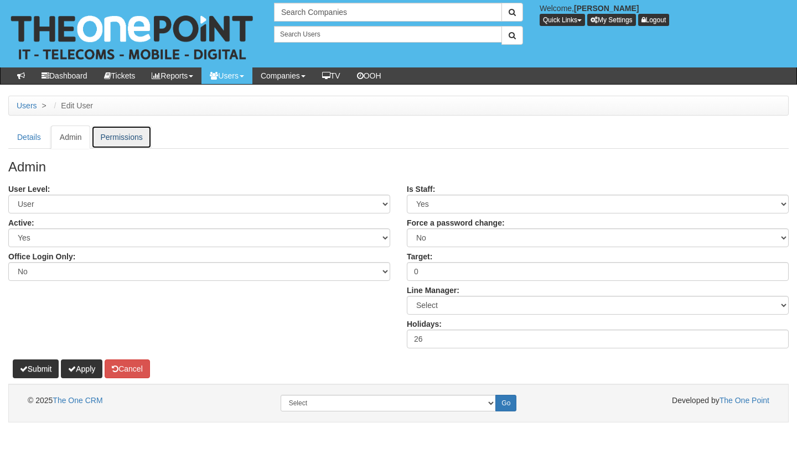
click at [110, 139] on link "Permissions" at bounding box center [121, 137] width 60 height 23
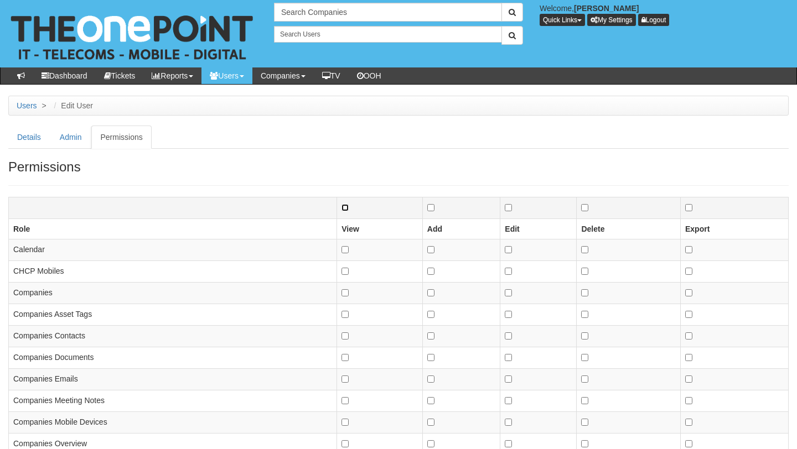
click at [349, 209] on input "checkbox" at bounding box center [344, 207] width 7 height 7
checkbox input "true"
click at [429, 208] on input "checkbox" at bounding box center [430, 207] width 7 height 7
checkbox input "true"
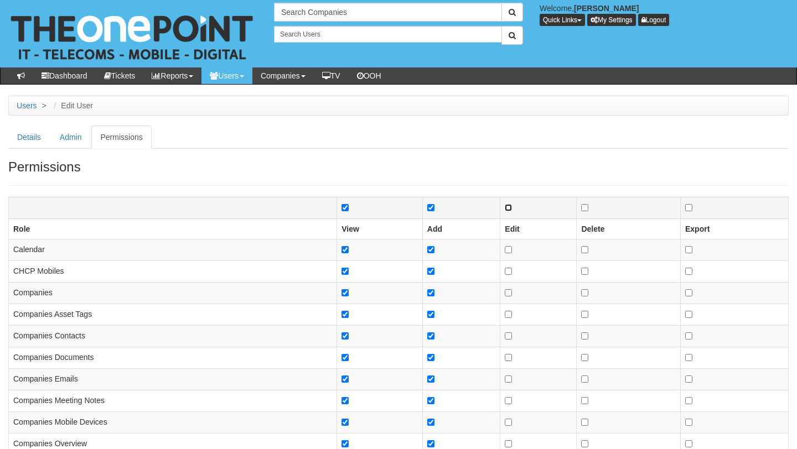
click at [506, 209] on input "checkbox" at bounding box center [508, 207] width 7 height 7
checkbox input "true"
click at [583, 251] on input "checkbox" at bounding box center [584, 249] width 7 height 7
checkbox input "true"
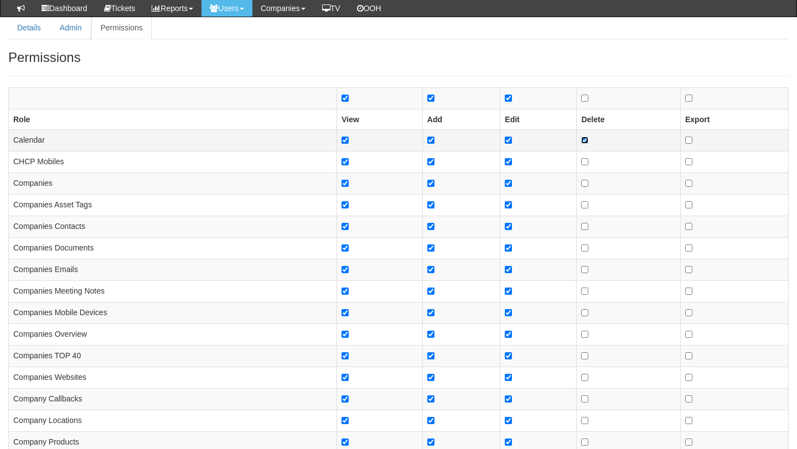
scroll to position [82, 0]
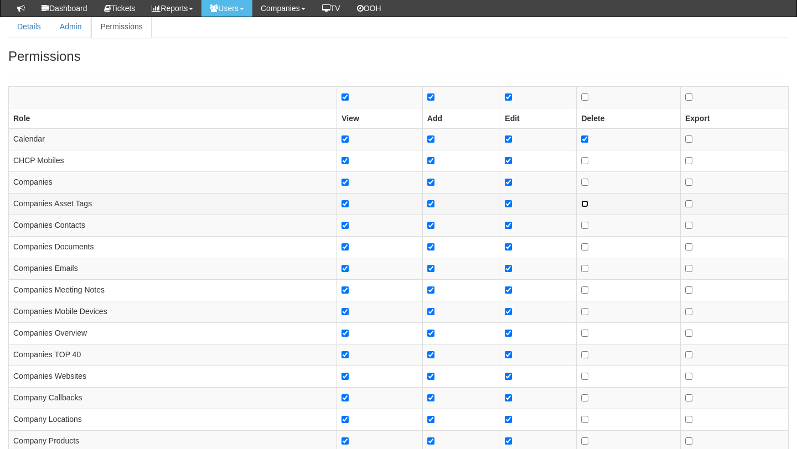
click at [583, 205] on input "checkbox" at bounding box center [584, 203] width 7 height 7
click at [584, 203] on input "checkbox" at bounding box center [584, 203] width 7 height 7
click at [586, 200] on input "checkbox" at bounding box center [584, 203] width 7 height 7
checkbox input "true"
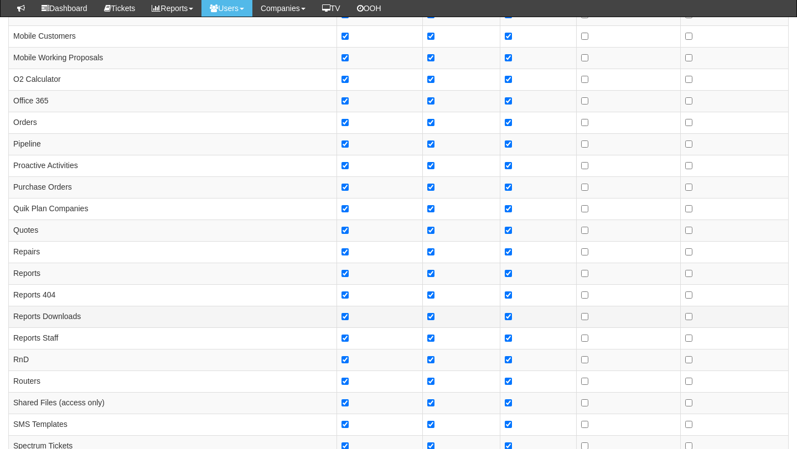
scroll to position [772, 0]
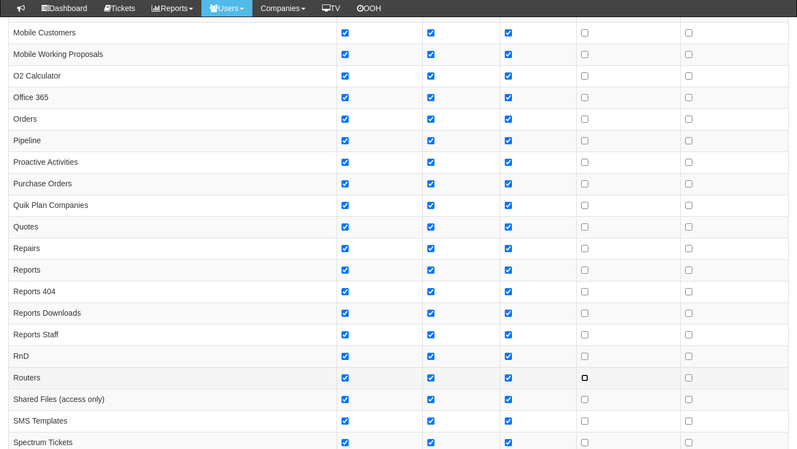
click at [583, 378] on input "checkbox" at bounding box center [584, 378] width 7 height 7
checkbox input "true"
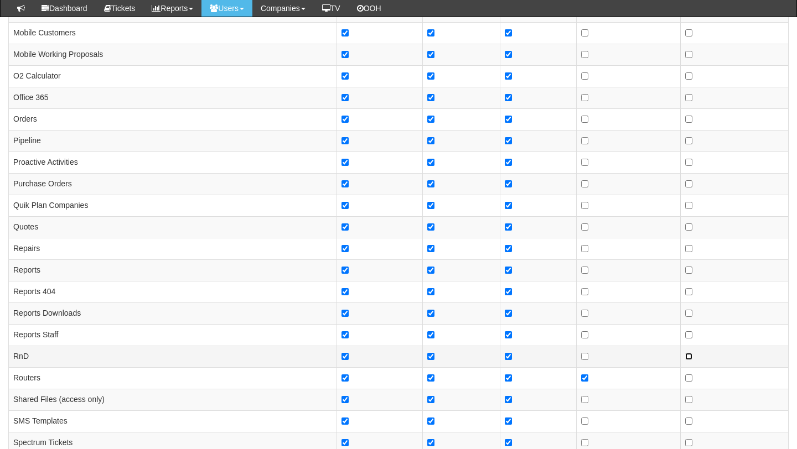
click at [691, 354] on input "checkbox" at bounding box center [688, 356] width 7 height 7
checkbox input "true"
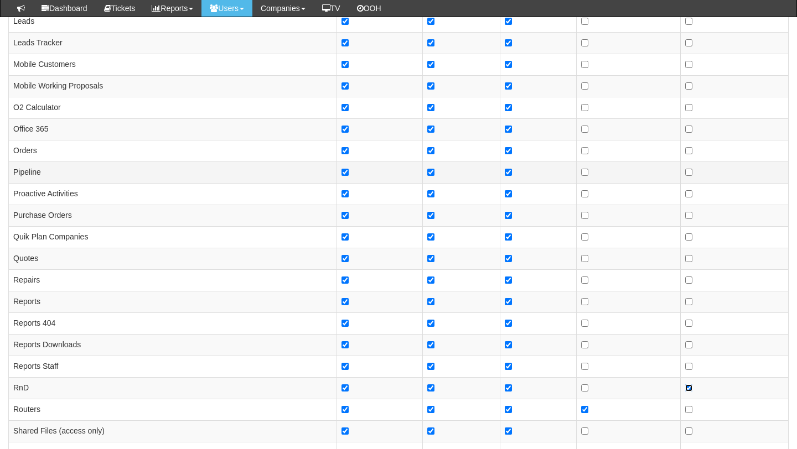
scroll to position [736, 0]
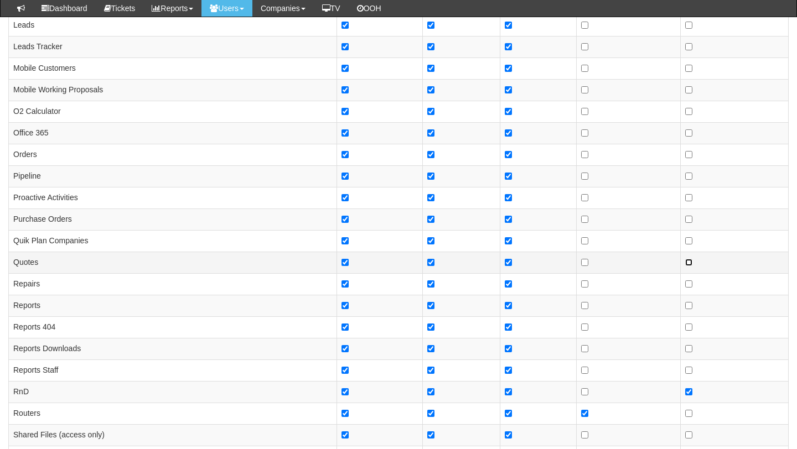
click at [689, 262] on input "checkbox" at bounding box center [688, 262] width 7 height 7
checkbox input "true"
click at [693, 221] on td at bounding box center [735, 220] width 108 height 22
click at [691, 221] on input "checkbox" at bounding box center [688, 219] width 7 height 7
checkbox input "true"
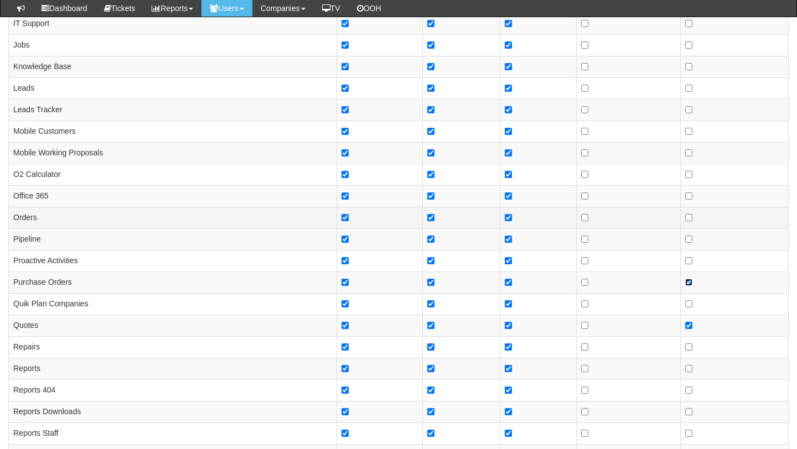
scroll to position [672, 0]
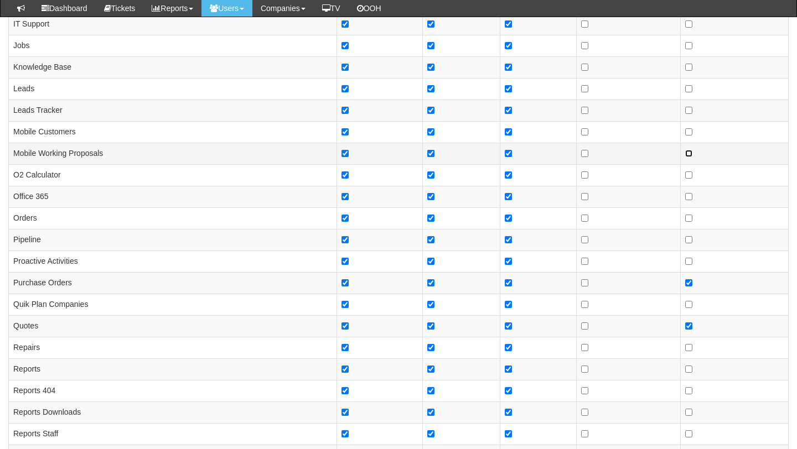
click at [689, 152] on input "checkbox" at bounding box center [688, 153] width 7 height 7
checkbox input "true"
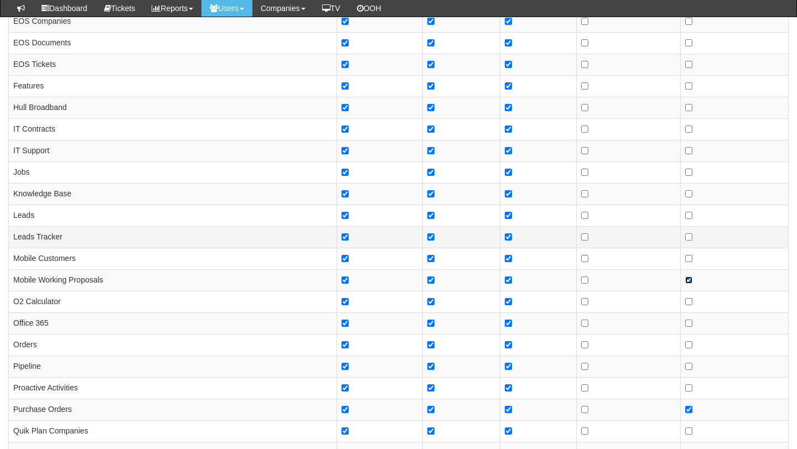
scroll to position [541, 0]
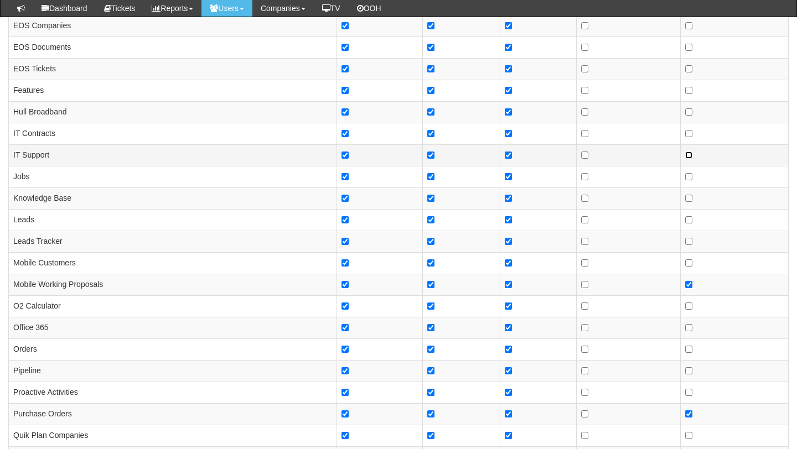
click at [687, 152] on input "checkbox" at bounding box center [688, 155] width 7 height 7
checkbox input "true"
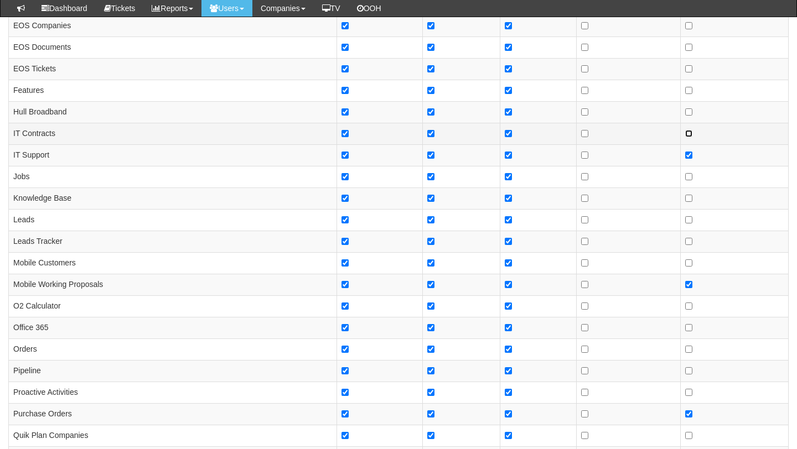
click at [691, 134] on input "checkbox" at bounding box center [688, 133] width 7 height 7
checkbox input "true"
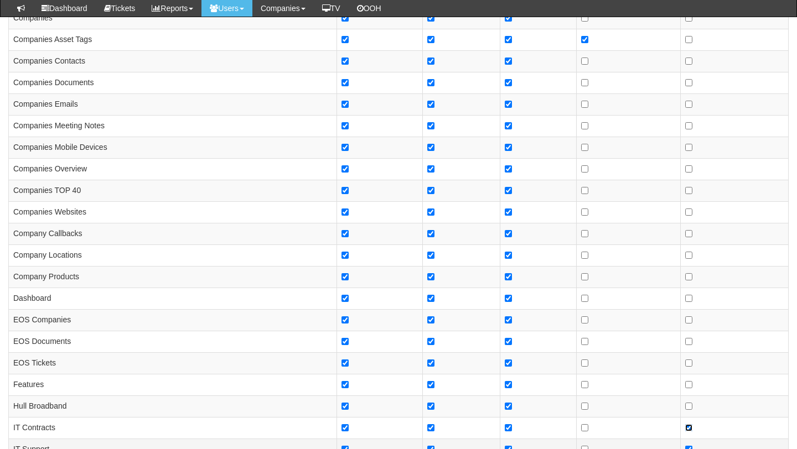
scroll to position [244, 0]
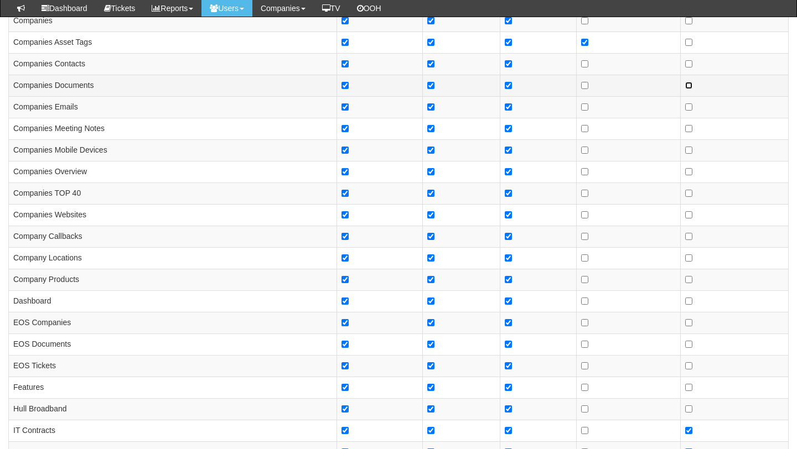
click at [688, 85] on input "checkbox" at bounding box center [688, 85] width 7 height 7
checkbox input "true"
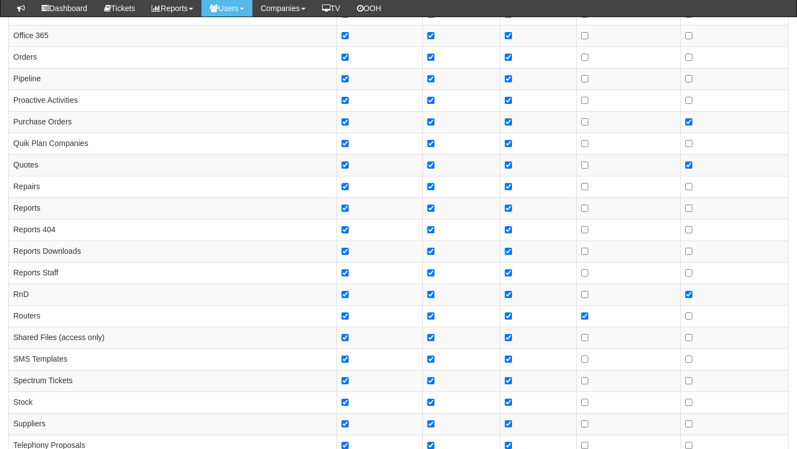
scroll to position [1099, 0]
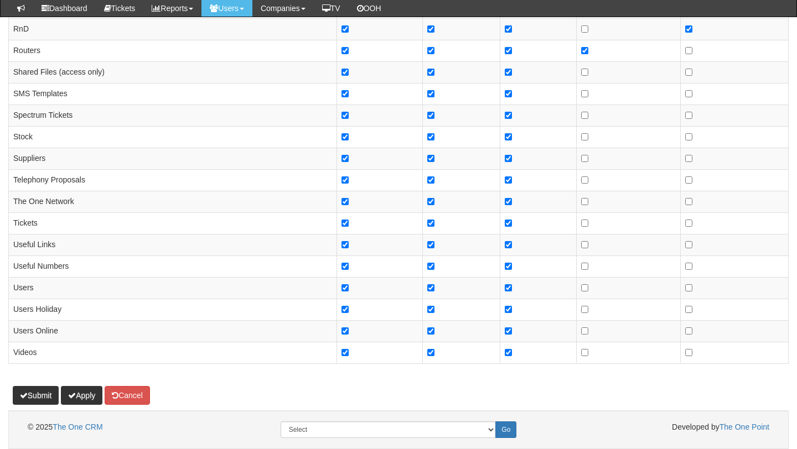
click at [84, 382] on p "Submit Apply Cancel" at bounding box center [398, 390] width 780 height 30
click at [84, 390] on button "Apply" at bounding box center [82, 395] width 42 height 19
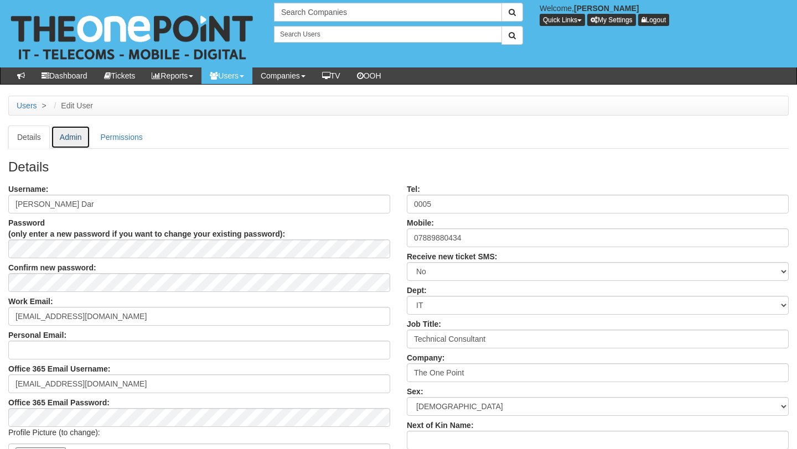
click at [63, 139] on link "Admin" at bounding box center [71, 137] width 40 height 23
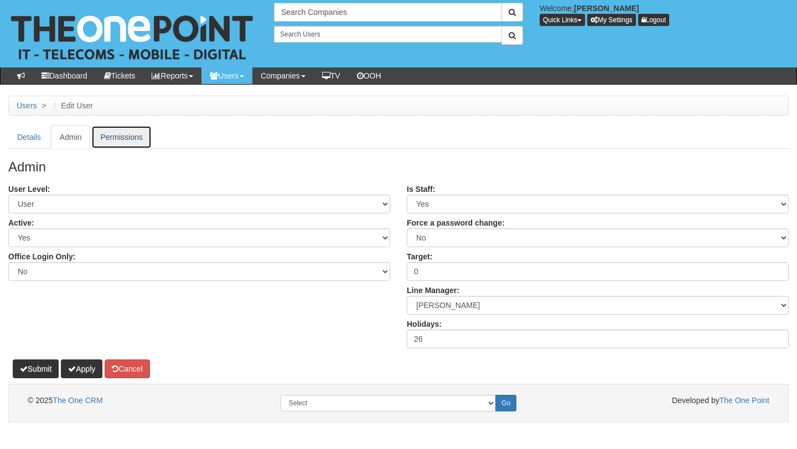
click at [111, 127] on link "Permissions" at bounding box center [121, 137] width 60 height 23
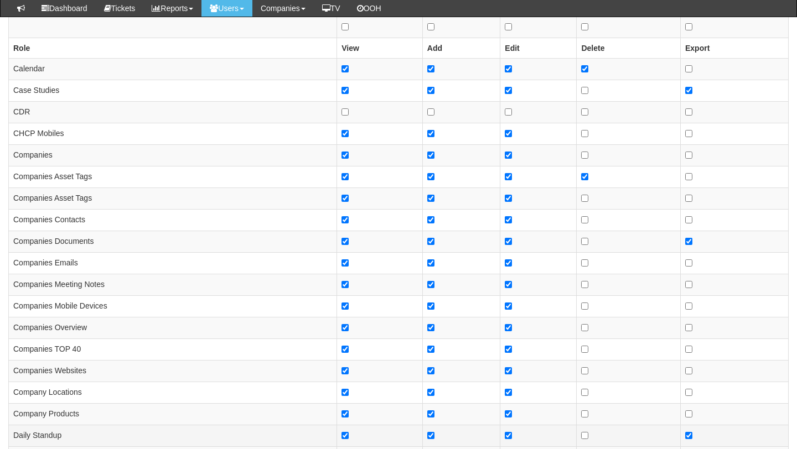
scroll to position [148, 0]
